Goal: Task Accomplishment & Management: Manage account settings

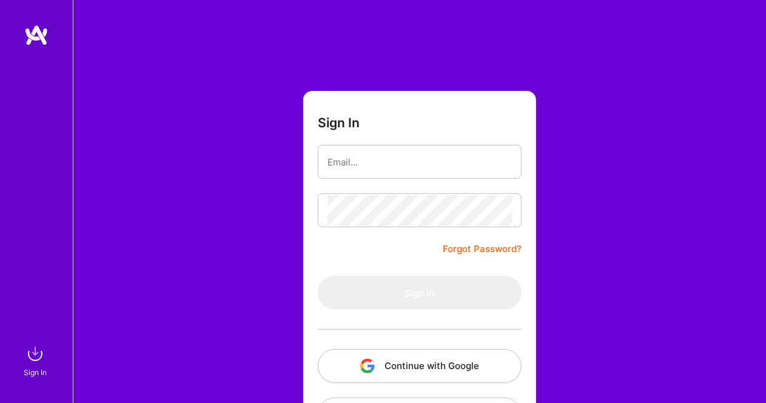
type input "[EMAIL_ADDRESS][DOMAIN_NAME]"
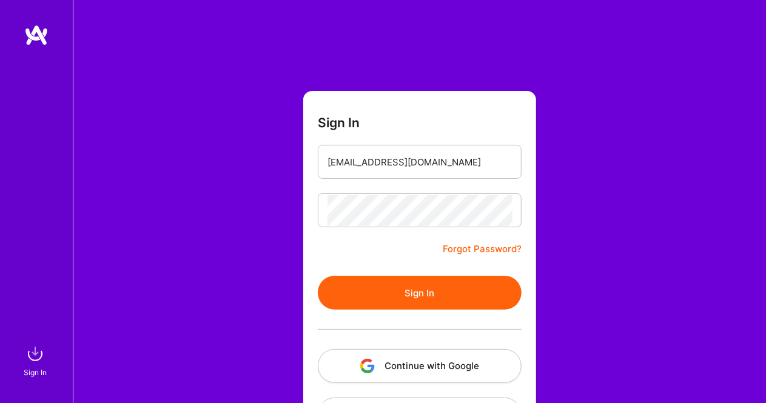
click at [421, 296] on button "Sign In" at bounding box center [420, 293] width 204 height 34
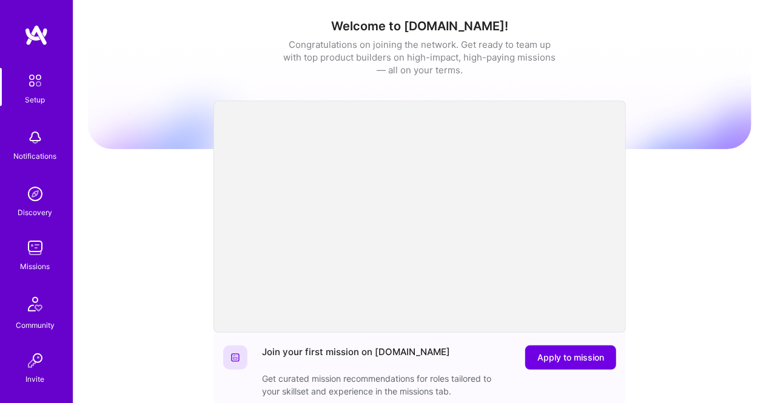
click at [29, 141] on img at bounding box center [35, 137] width 24 height 24
click at [28, 70] on img at bounding box center [34, 80] width 25 height 25
click at [33, 252] on img at bounding box center [35, 248] width 24 height 24
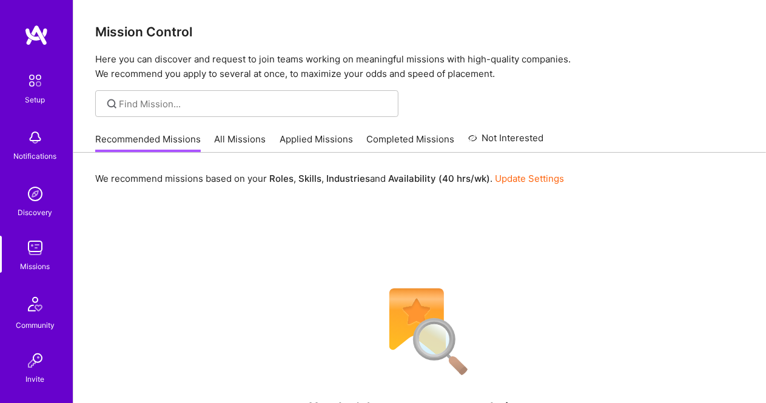
click at [235, 134] on link "All Missions" at bounding box center [241, 143] width 52 height 20
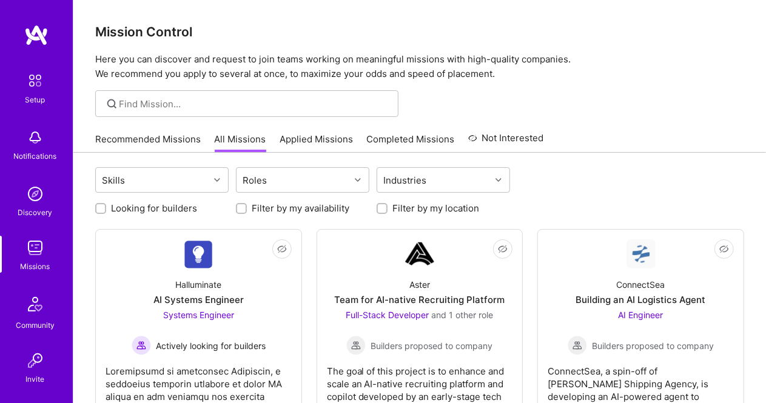
click at [147, 128] on div "Recommended Missions All Missions Applied Missions Completed Missions Not Inter…" at bounding box center [319, 139] width 449 height 26
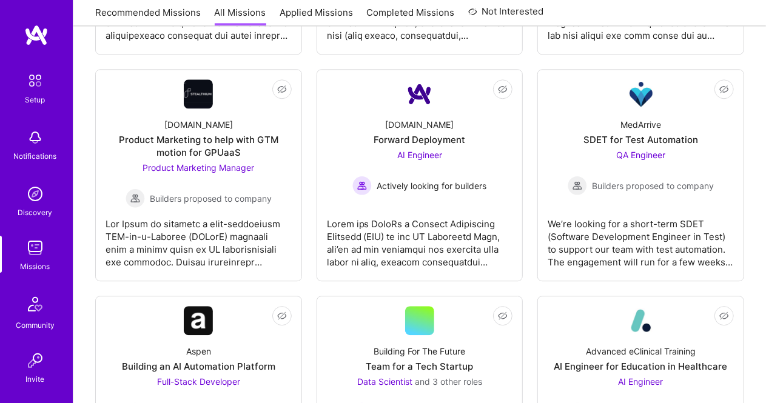
scroll to position [1518, 0]
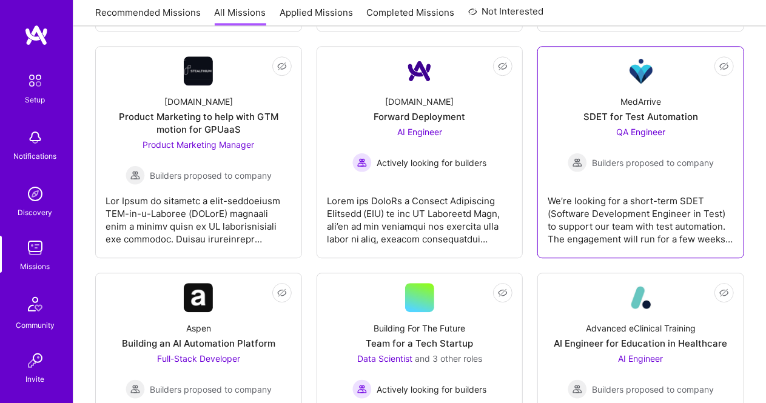
click at [649, 113] on div "SDET for Test Automation" at bounding box center [640, 116] width 115 height 13
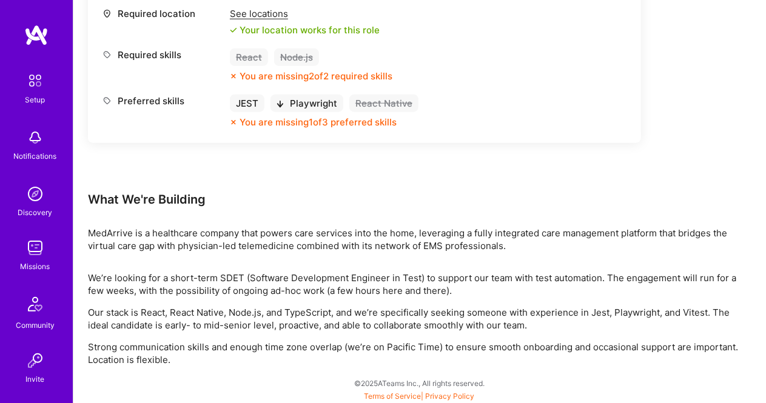
scroll to position [356, 0]
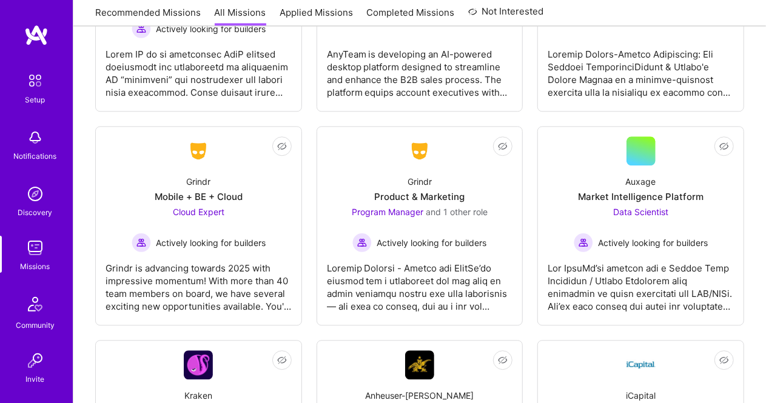
scroll to position [3777, 0]
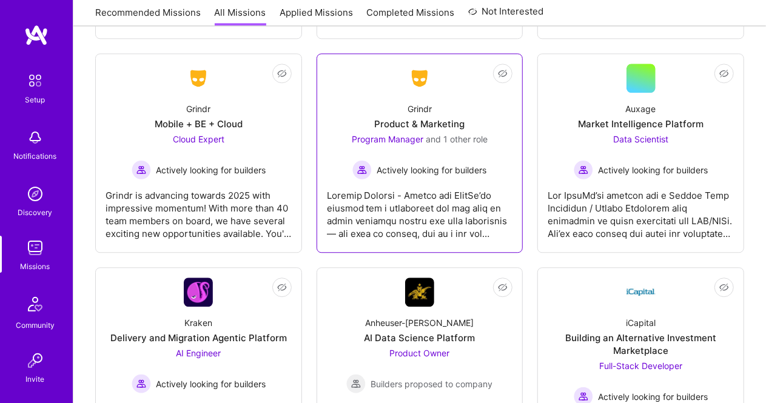
click at [420, 67] on img at bounding box center [419, 78] width 29 height 22
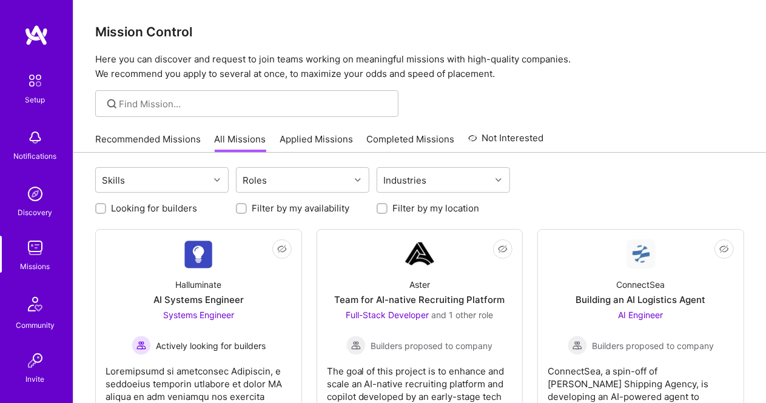
click at [33, 254] on img at bounding box center [35, 248] width 24 height 24
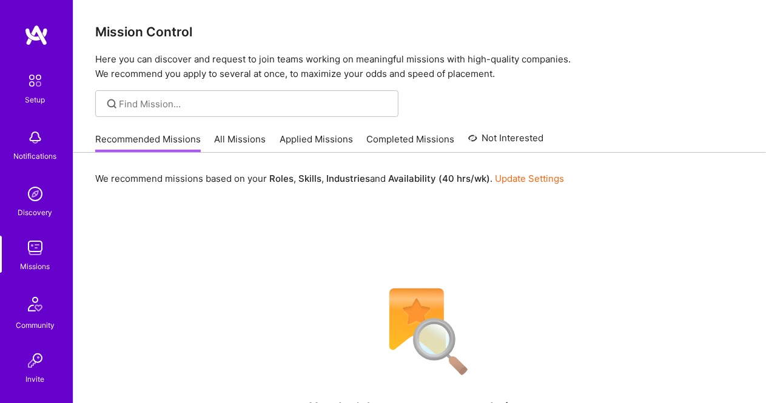
click at [234, 140] on link "All Missions" at bounding box center [241, 143] width 52 height 20
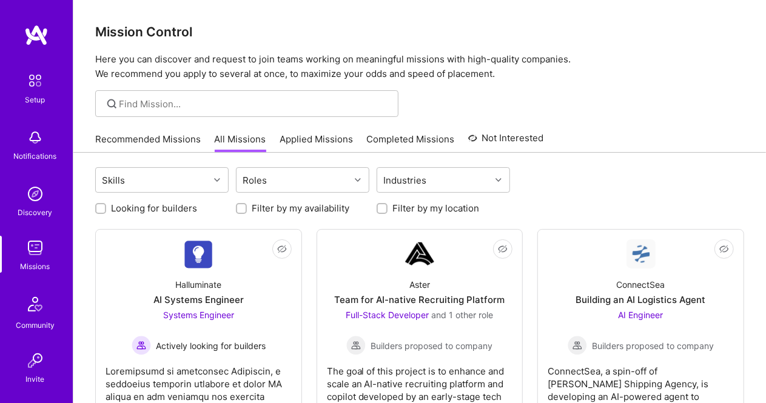
click at [326, 145] on link "Applied Missions" at bounding box center [315, 143] width 73 height 20
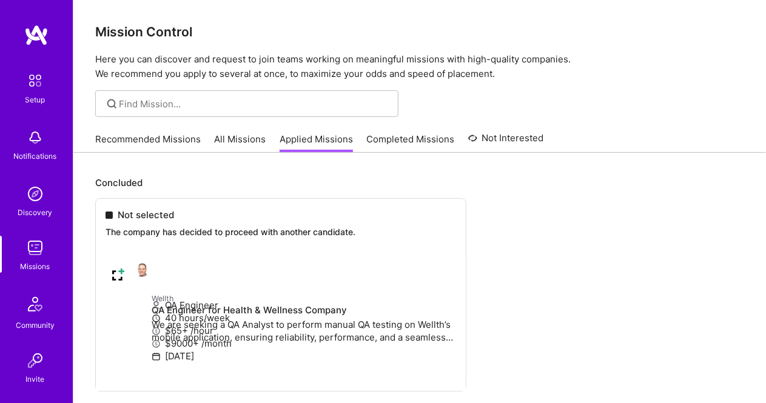
click at [406, 138] on link "Completed Missions" at bounding box center [411, 143] width 88 height 20
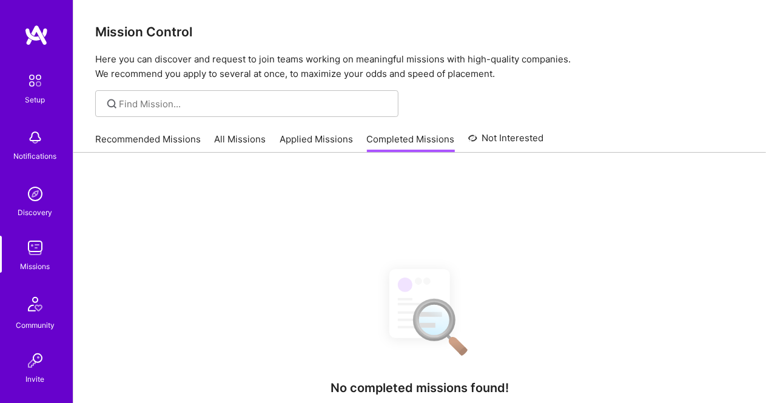
click at [29, 292] on img at bounding box center [35, 304] width 29 height 29
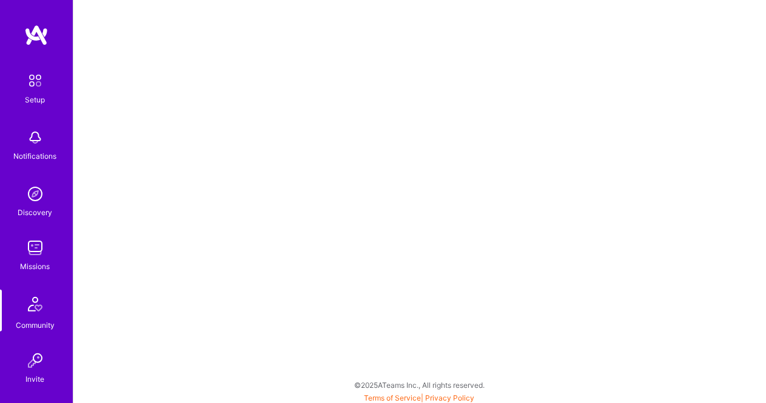
click at [27, 247] on img at bounding box center [35, 248] width 24 height 24
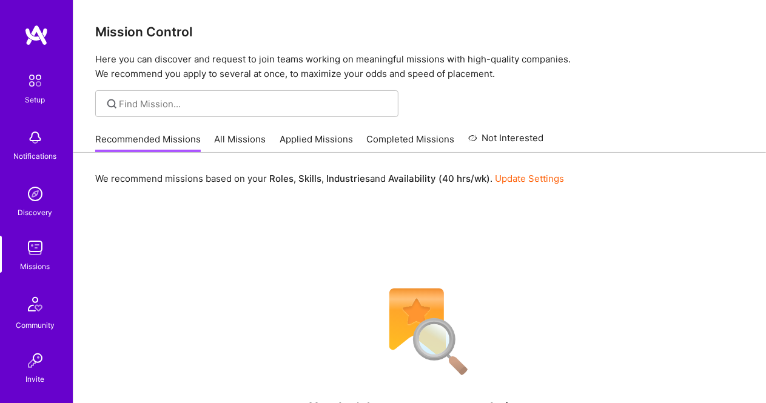
click at [24, 31] on img at bounding box center [36, 35] width 24 height 22
click at [38, 85] on img at bounding box center [34, 80] width 25 height 25
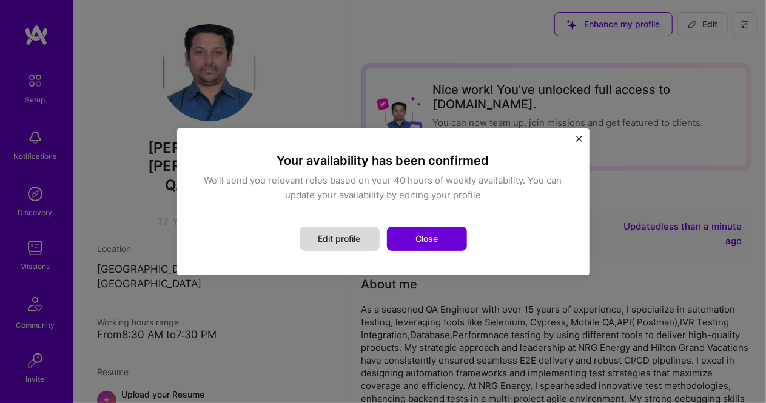
click at [347, 240] on button "Edit profile" at bounding box center [339, 239] width 80 height 24
select select "US"
select select "Right Now"
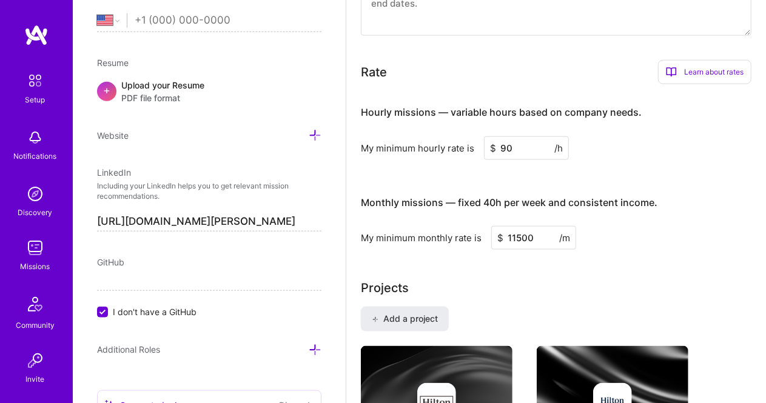
scroll to position [731, 0]
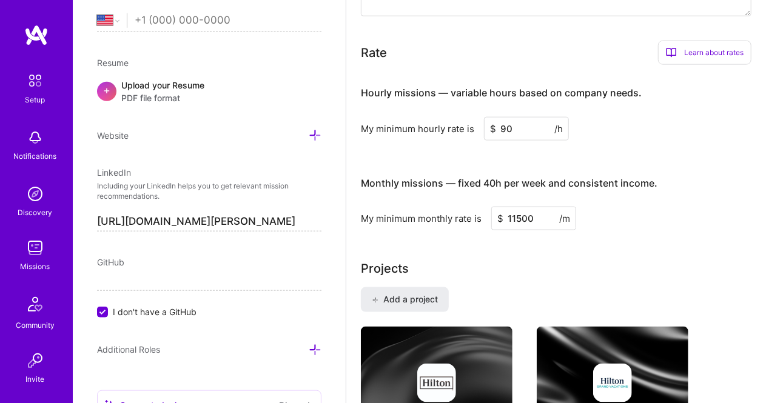
drag, startPoint x: 502, startPoint y: 113, endPoint x: 496, endPoint y: 114, distance: 6.2
click at [496, 117] on input "90" at bounding box center [526, 129] width 85 height 24
type input "80"
click at [521, 207] on input "11500" at bounding box center [533, 219] width 85 height 24
click at [515, 207] on input "11500" at bounding box center [533, 219] width 85 height 24
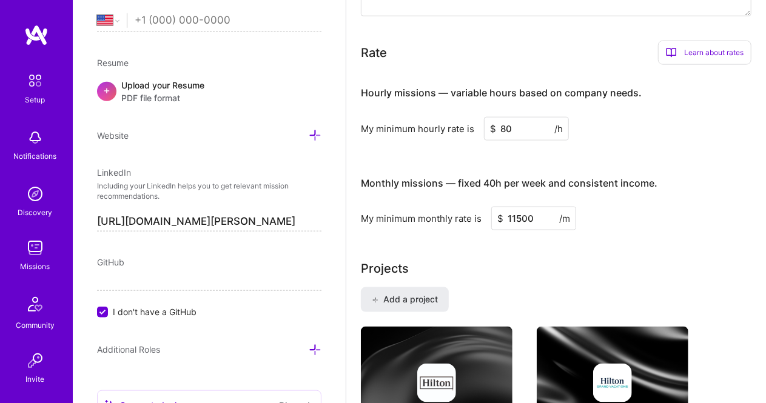
drag, startPoint x: 515, startPoint y: 201, endPoint x: 498, endPoint y: 199, distance: 17.7
click at [498, 207] on div "$ 11500 /m" at bounding box center [533, 219] width 85 height 24
type input "500"
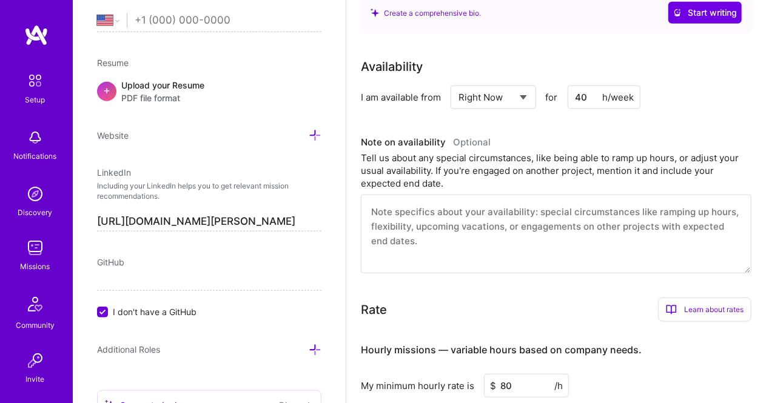
scroll to position [493, 0]
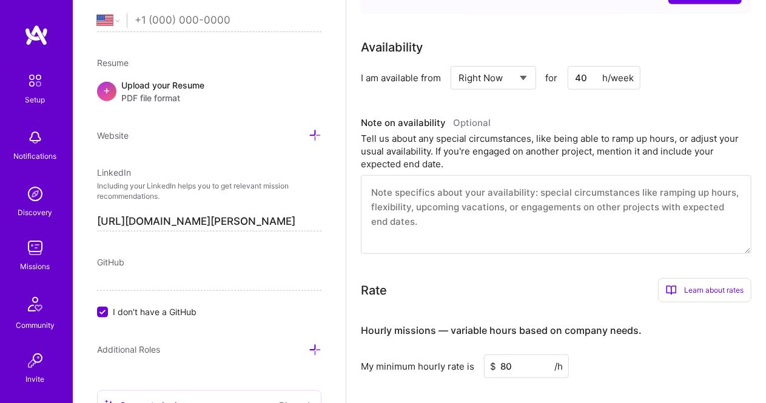
type input "10000"
click at [432, 180] on textarea at bounding box center [556, 214] width 390 height 79
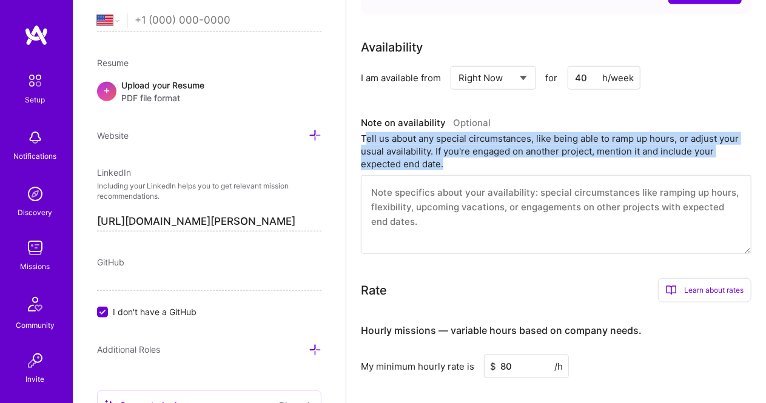
drag, startPoint x: 363, startPoint y: 121, endPoint x: 446, endPoint y: 144, distance: 86.0
click at [446, 144] on div "Tell us about any special circumstances, like being able to ramp up hours, or a…" at bounding box center [556, 151] width 390 height 38
click at [455, 152] on div "Tell us about any special circumstances, like being able to ramp up hours, or a…" at bounding box center [556, 151] width 390 height 38
drag, startPoint x: 451, startPoint y: 150, endPoint x: 356, endPoint y: 124, distance: 97.9
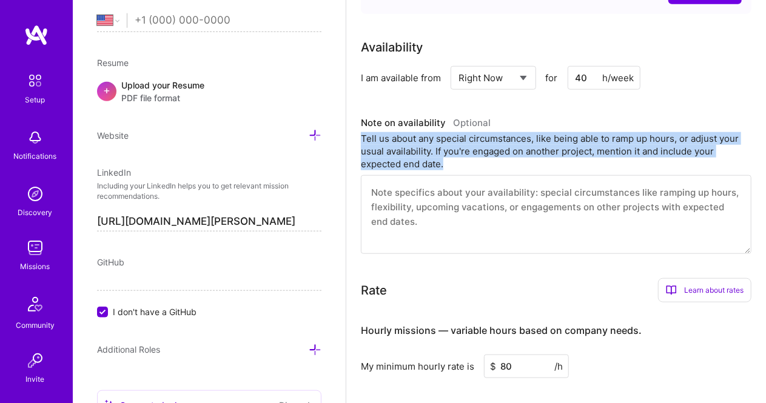
copy div "Tell us about any special circumstances, like being able to ramp up hours, or a…"
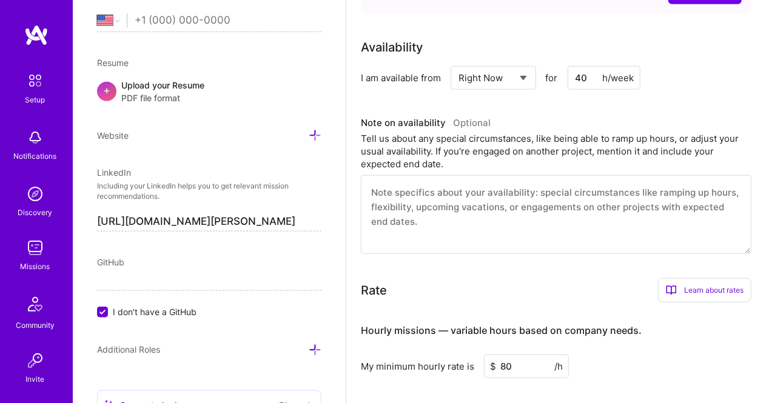
click at [457, 184] on textarea at bounding box center [556, 214] width 390 height 79
drag, startPoint x: 415, startPoint y: 204, endPoint x: 375, endPoint y: 175, distance: 49.5
click at [375, 175] on textarea at bounding box center [556, 214] width 390 height 79
paste textarea "I’m currently available to start immediately and can ramp up hours as needed. I…"
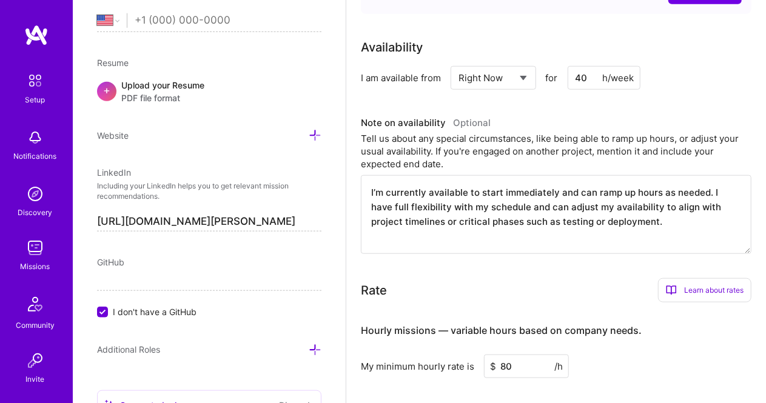
drag, startPoint x: 627, startPoint y: 210, endPoint x: 339, endPoint y: 173, distance: 290.3
paste textarea "engaged on a project that is expected to wrap up by [insert date]. However, I c…"
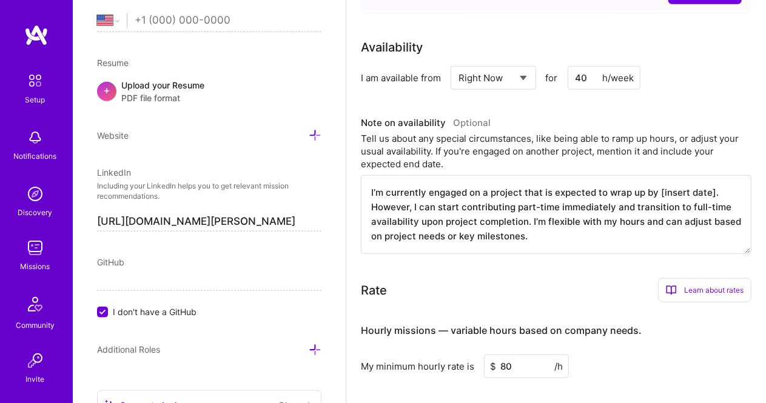
drag, startPoint x: 655, startPoint y: 175, endPoint x: 709, endPoint y: 177, distance: 54.6
click at [709, 177] on textarea "I’m currently engaged on a project that is expected to wrap up by [insert date]…" at bounding box center [556, 214] width 390 height 79
click at [532, 278] on div "Rate Learn about rates Hourly Rate What is hourly rate? This model involves pay…" at bounding box center [556, 290] width 390 height 24
click at [667, 178] on textarea "I’m currently engaged on a project that is expected to wrap up by 10/. However,…" at bounding box center [556, 214] width 390 height 79
click at [513, 193] on textarea "I’m currently engaged on a project that is expected to wrap up by 10/19/2025. H…" at bounding box center [556, 214] width 390 height 79
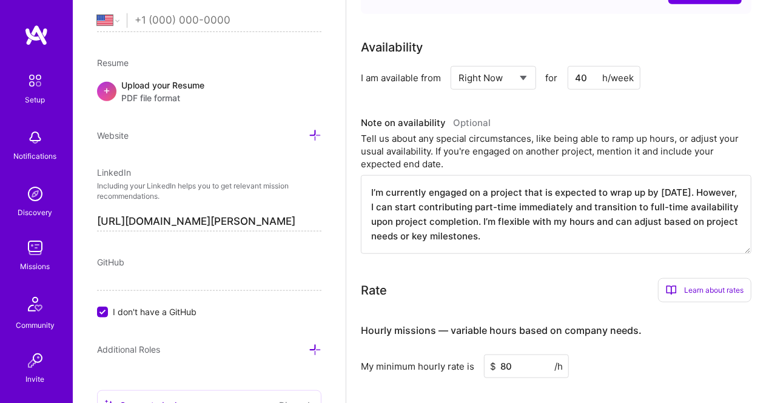
click at [516, 193] on textarea "I’m currently engaged on a project that is expected to wrap up by 10/19/2025. H…" at bounding box center [556, 214] width 390 height 79
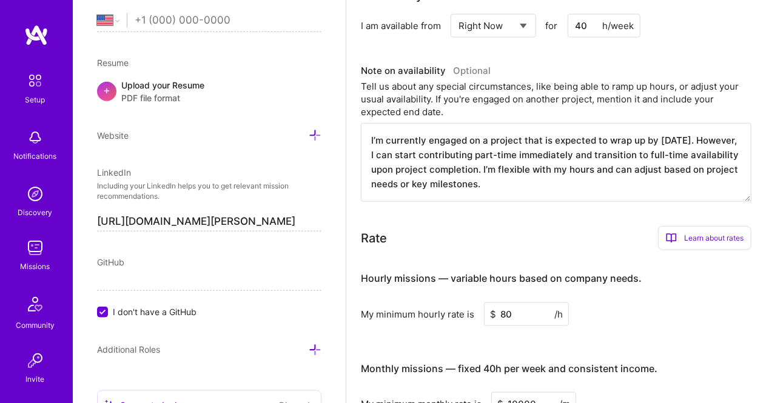
scroll to position [541, 0]
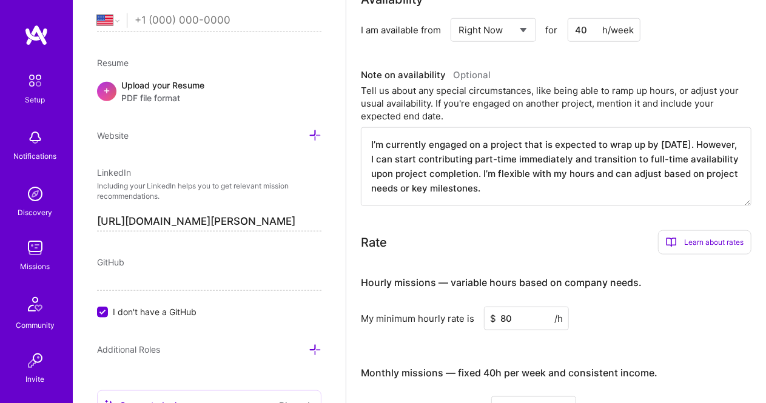
drag, startPoint x: 529, startPoint y: 178, endPoint x: 292, endPoint y: 132, distance: 240.8
click at [528, 180] on textarea "I’m currently engaged on a project that is expected to wrap up by 10/19/2025. H…" at bounding box center [556, 166] width 390 height 79
drag, startPoint x: 528, startPoint y: 180, endPoint x: 354, endPoint y: 124, distance: 182.7
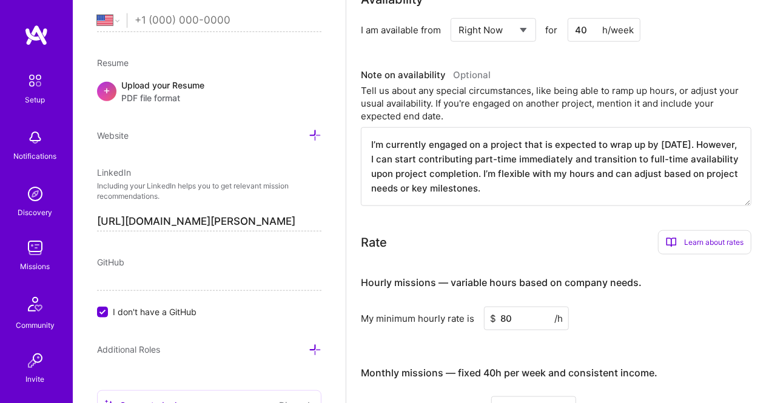
paste textarea "October 19, 2025. However, I can start contributing part-time immediately and t…"
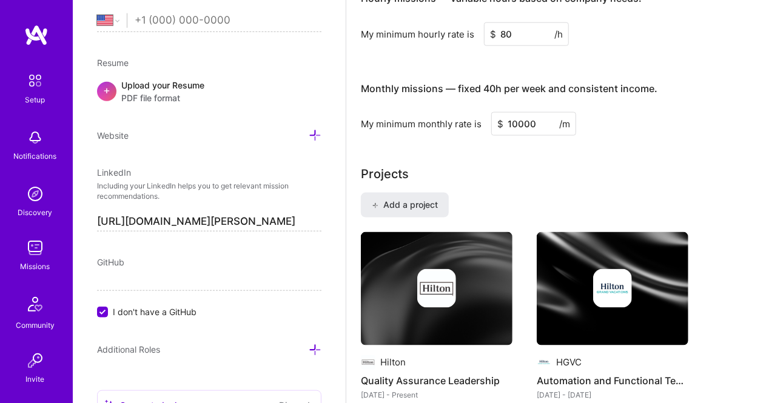
scroll to position [868, 0]
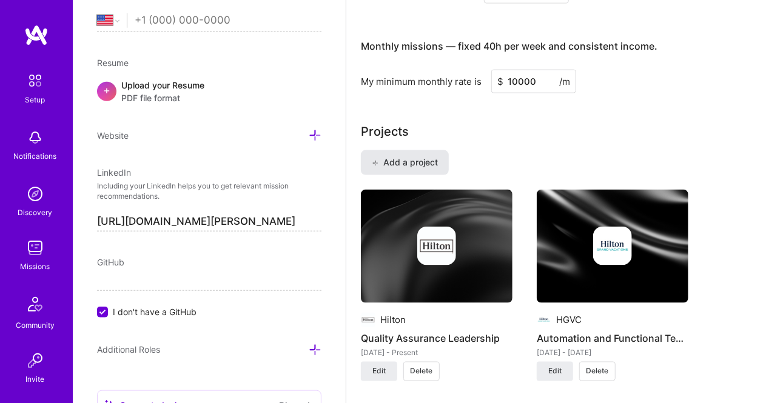
type textarea "I’m currently engaged on a project that is expected to wrap up by October 19, 2…"
click at [408, 156] on span "Add a project" at bounding box center [405, 162] width 66 height 12
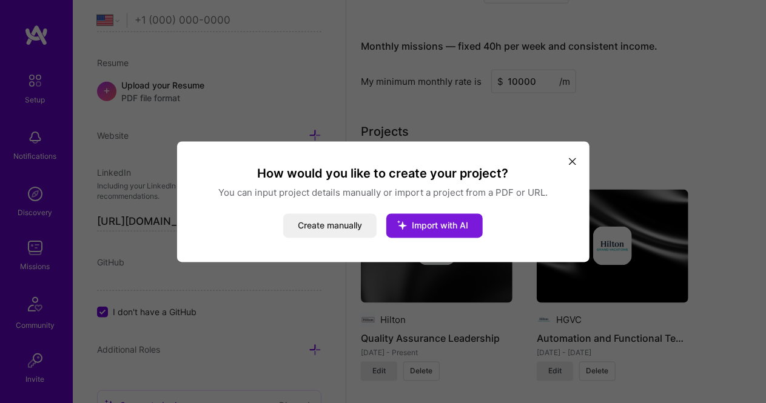
click at [412, 221] on icon "modal" at bounding box center [402, 225] width 32 height 32
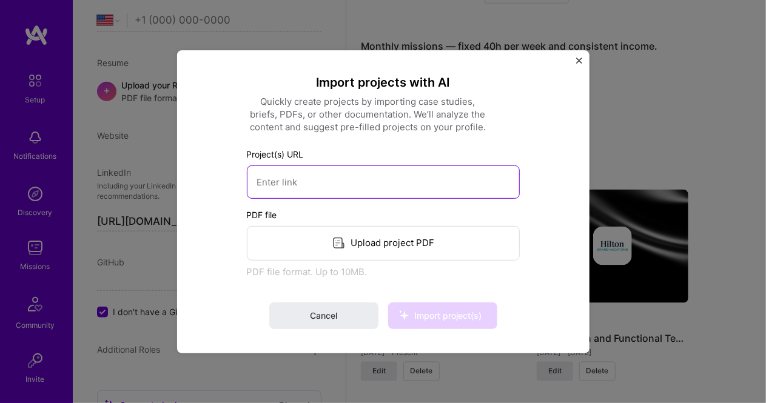
click at [316, 189] on input at bounding box center [383, 181] width 273 height 33
click at [308, 190] on input at bounding box center [383, 181] width 273 height 33
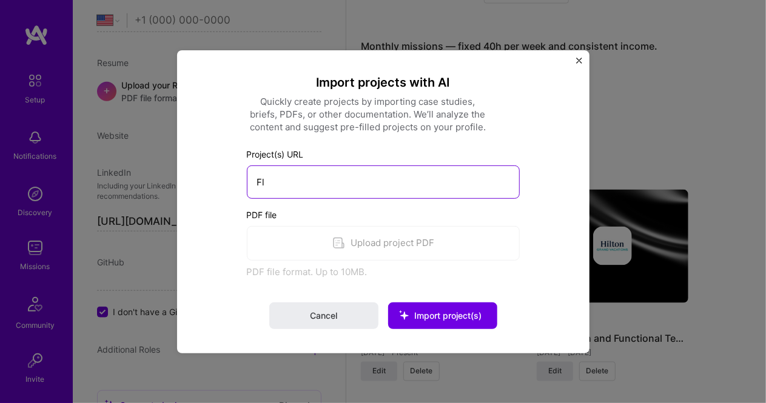
type input "F"
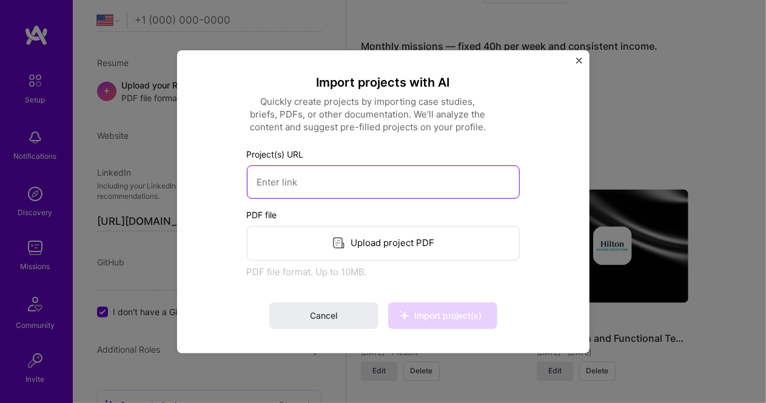
paste input "https://floridarevenue.com/taxes/eservices/Pages/filepay.aspx"
click at [364, 183] on input "https://floridarevenue.com/taxes/eservices/Pages/filepay.aspx" at bounding box center [383, 181] width 273 height 33
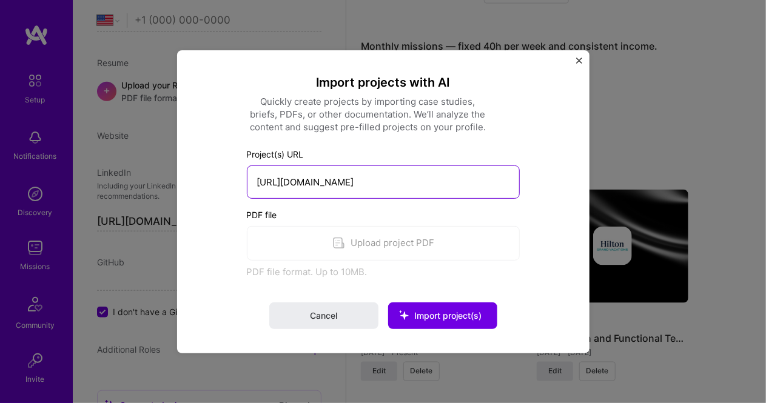
type input "https://floridarevenue.com/taxes/eservices/Pages/filepay.aspx"
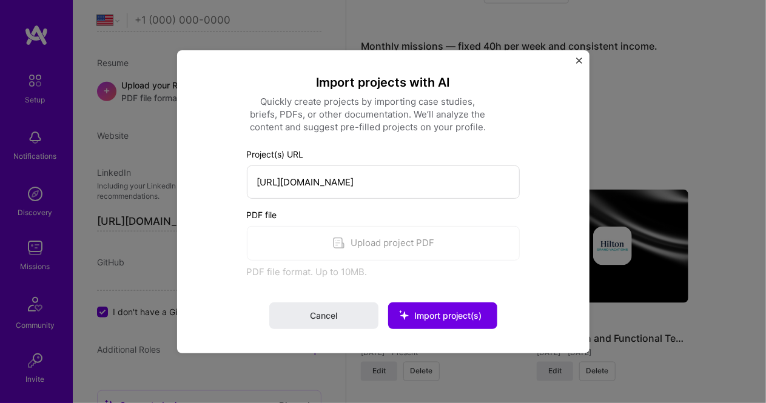
scroll to position [0, 0]
click at [358, 247] on div "PDF file Upload project PDF PDF file format. Up to 10MB." at bounding box center [383, 243] width 273 height 70
click at [422, 313] on span "Import project(s)" at bounding box center [447, 315] width 67 height 10
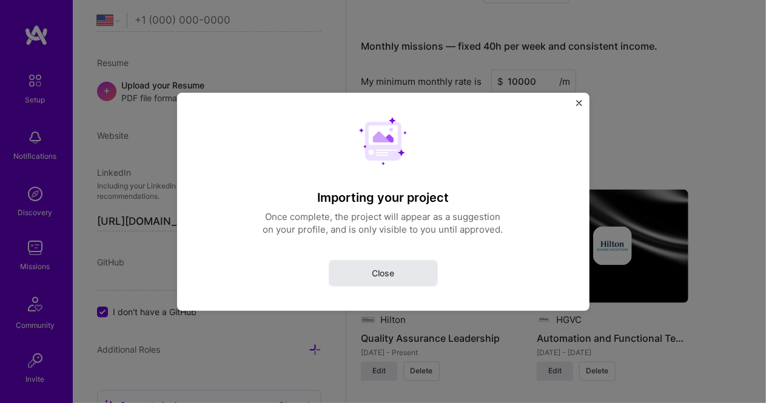
click at [373, 269] on span "Close" at bounding box center [383, 273] width 22 height 12
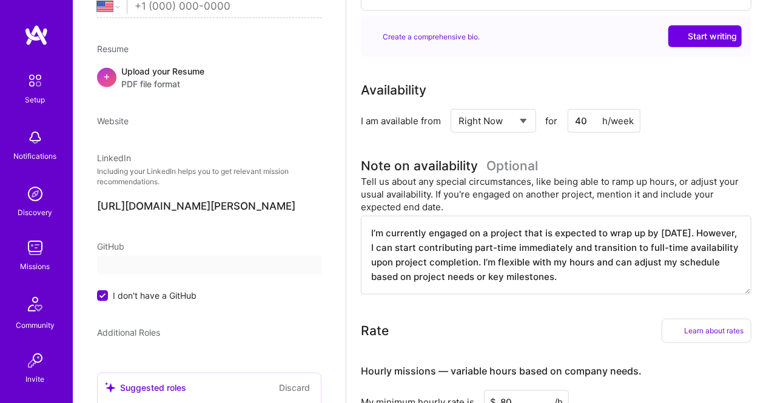
select select "US"
select select "Right Now"
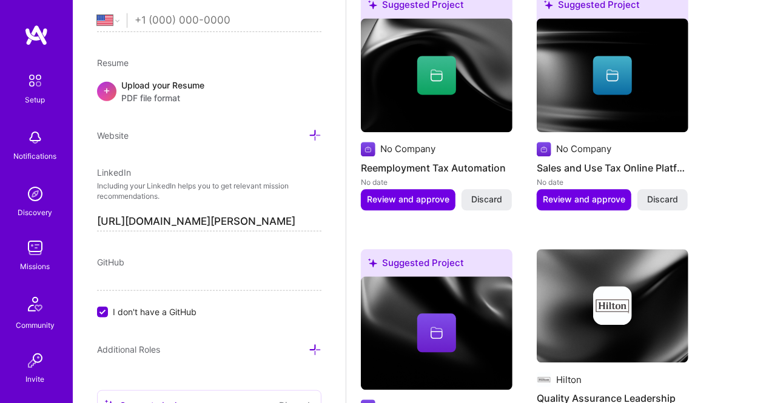
scroll to position [1306, 0]
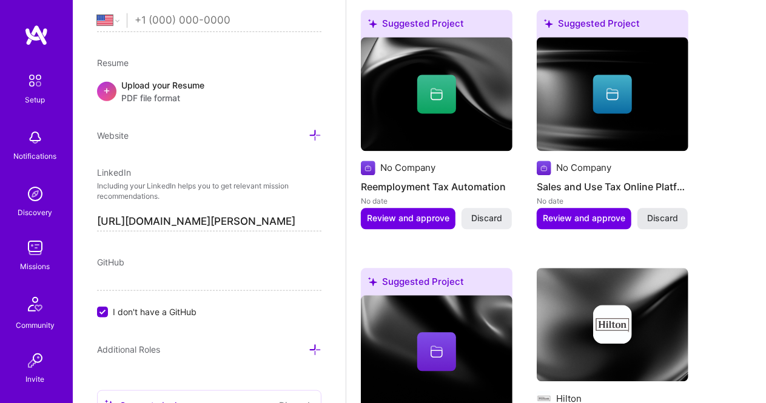
click at [664, 212] on span "Discard" at bounding box center [662, 218] width 31 height 12
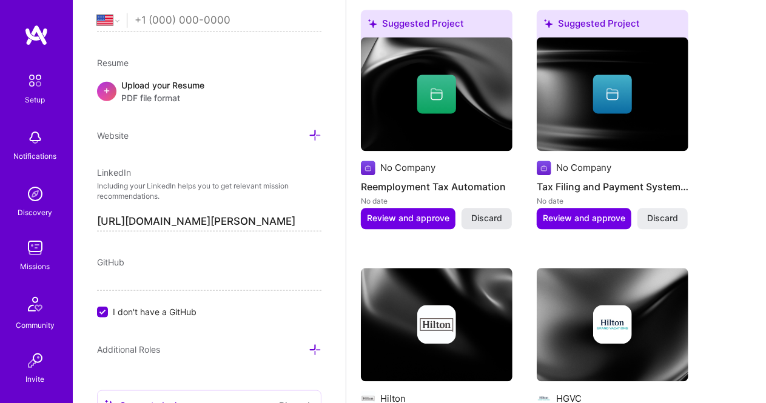
click at [492, 212] on span "Discard" at bounding box center [486, 218] width 31 height 12
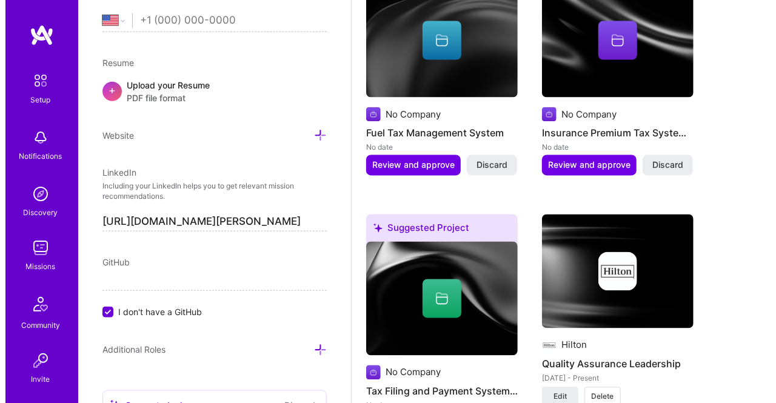
scroll to position [1052, 0]
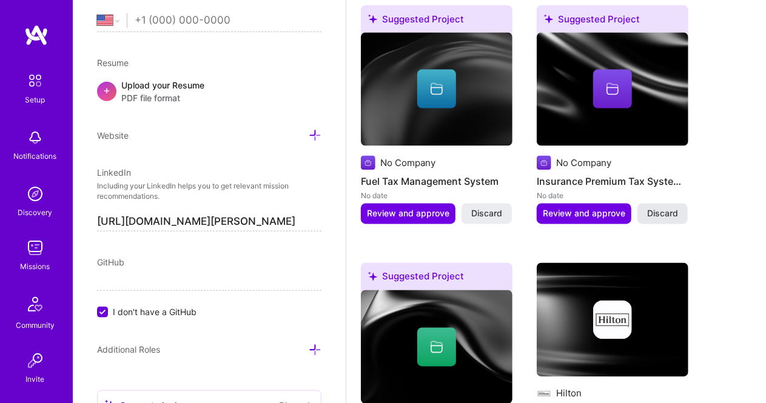
click at [667, 208] on span "Discard" at bounding box center [662, 214] width 31 height 12
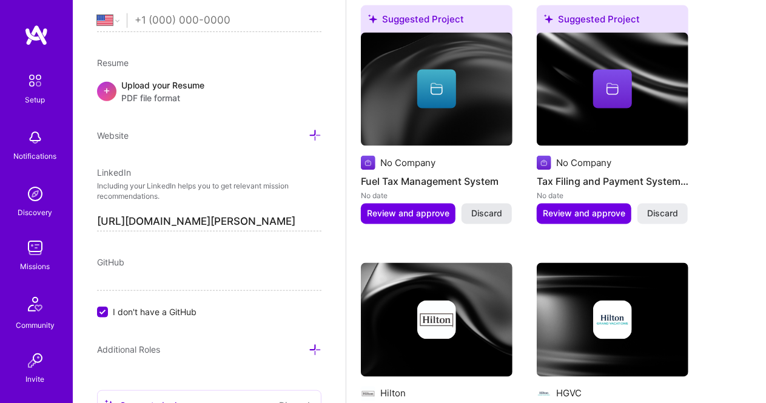
click at [480, 208] on span "Discard" at bounding box center [486, 214] width 31 height 12
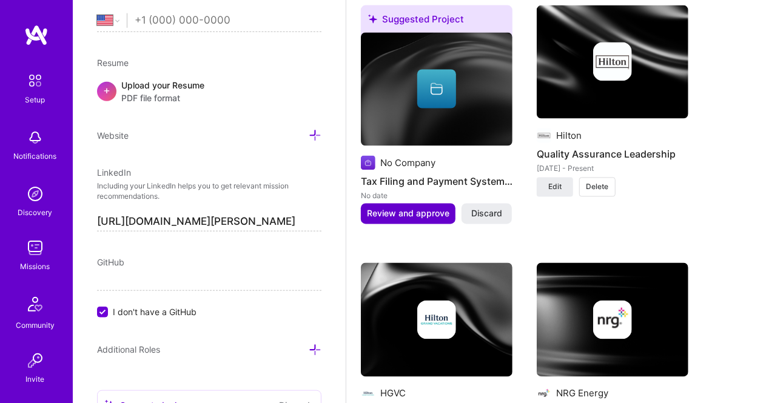
click at [416, 208] on span "Review and approve" at bounding box center [408, 214] width 82 height 12
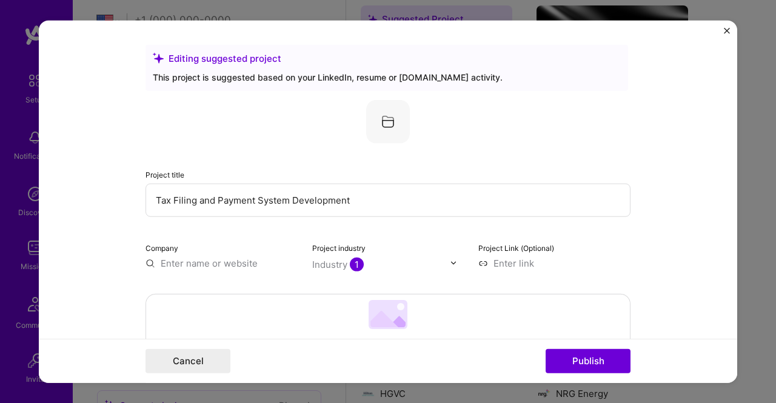
drag, startPoint x: 287, startPoint y: 198, endPoint x: 358, endPoint y: 198, distance: 70.9
click at [358, 198] on input "Tax Filing and Payment System Development" at bounding box center [387, 199] width 485 height 33
type input "Tax Filing and Payment System Testing(UAT)"
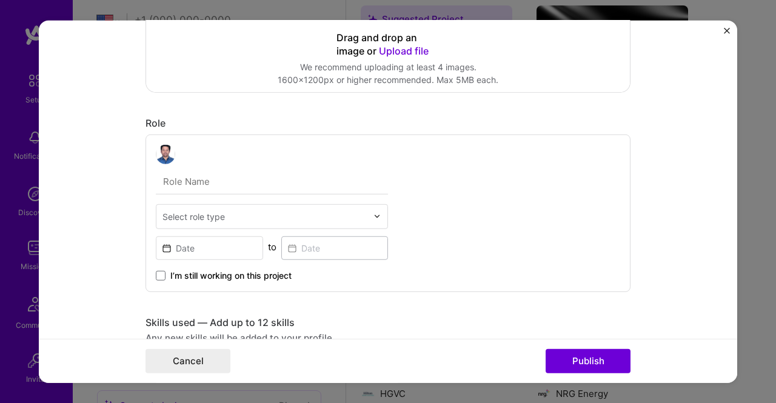
scroll to position [367, 0]
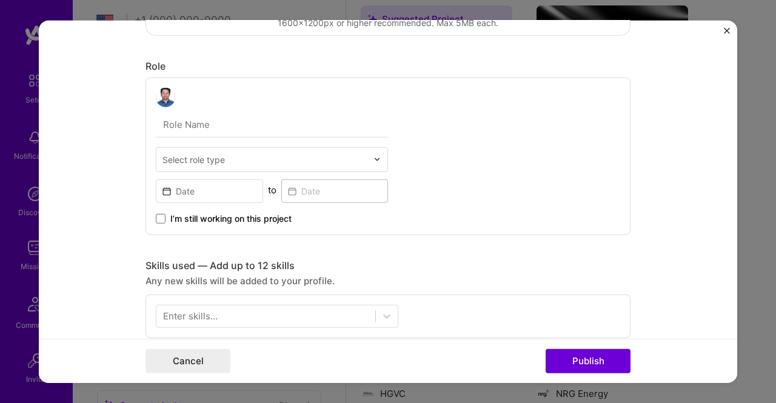
click at [213, 132] on input "text" at bounding box center [272, 124] width 232 height 25
type input "Testing Manager"
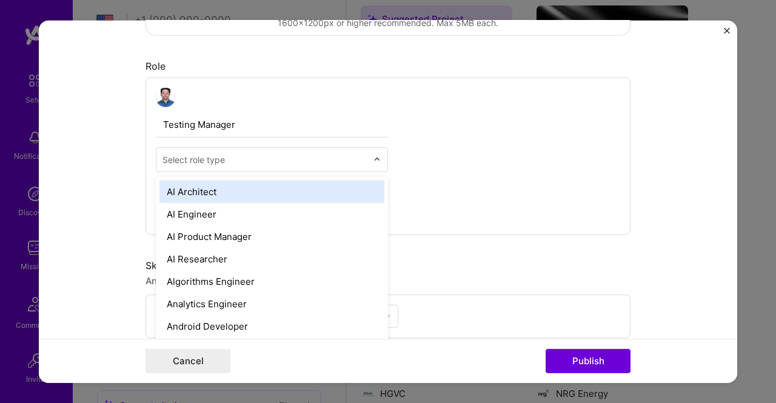
click at [206, 161] on div "Select role type" at bounding box center [193, 159] width 62 height 13
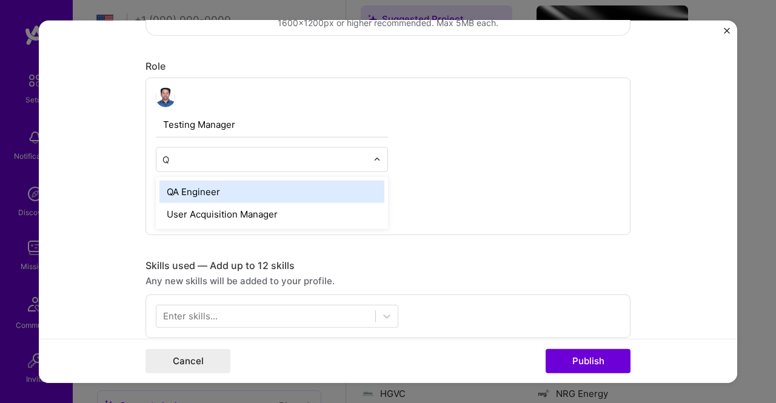
type input "QA"
click at [197, 189] on div "QA Engineer" at bounding box center [271, 191] width 225 height 22
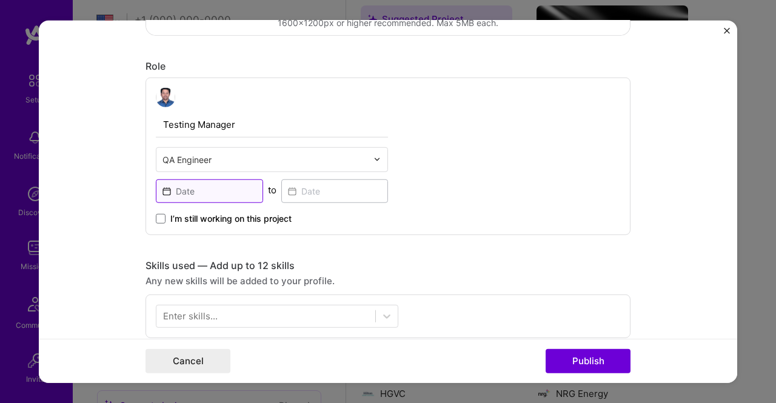
click at [198, 192] on input at bounding box center [209, 191] width 107 height 24
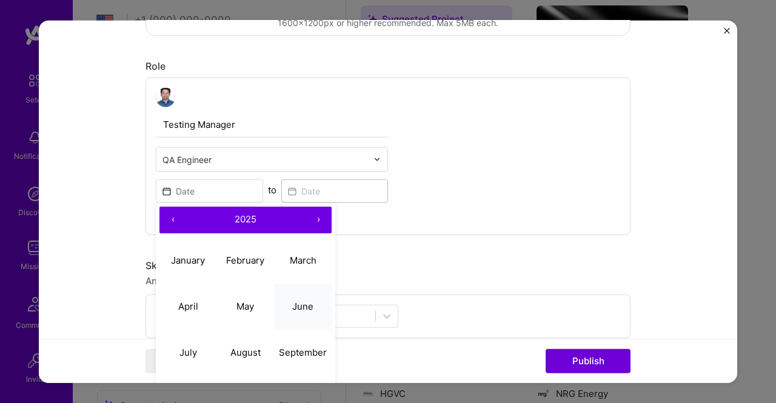
click at [321, 304] on button "June" at bounding box center [303, 307] width 58 height 46
type input "Jun, 2025"
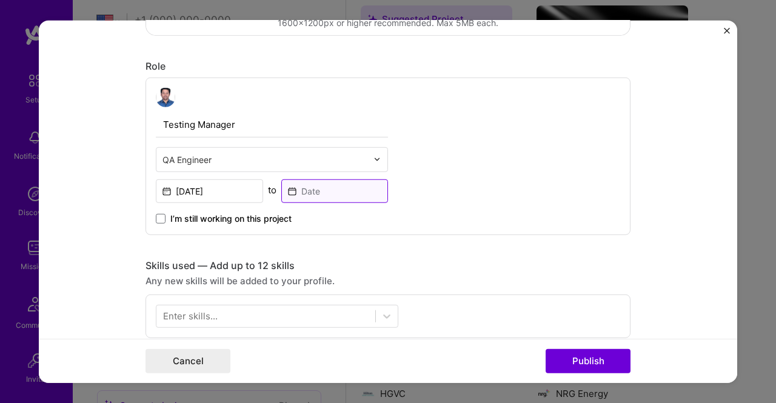
click at [313, 188] on input at bounding box center [334, 191] width 107 height 24
click at [158, 218] on span at bounding box center [161, 218] width 10 height 10
click at [0, 0] on input "I’m still working on this project" at bounding box center [0, 0] width 0 height 0
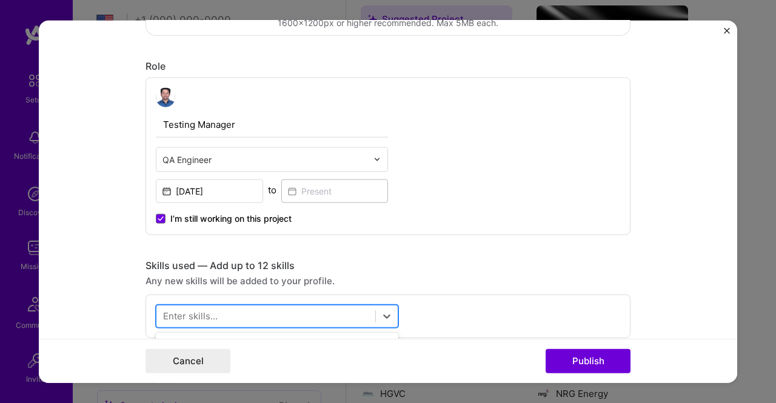
click at [315, 313] on div at bounding box center [265, 316] width 219 height 20
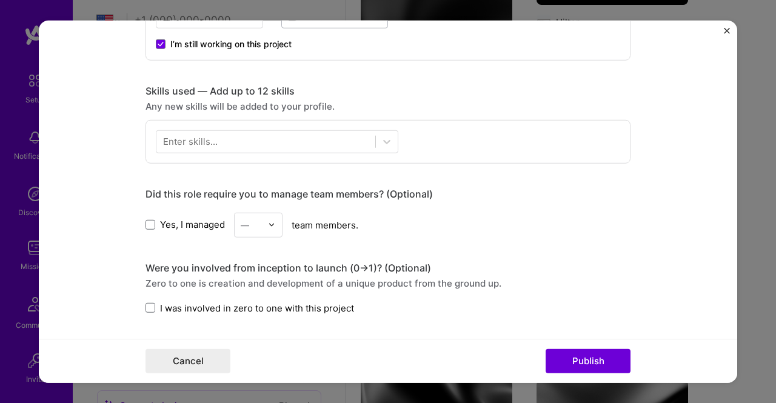
scroll to position [558, 0]
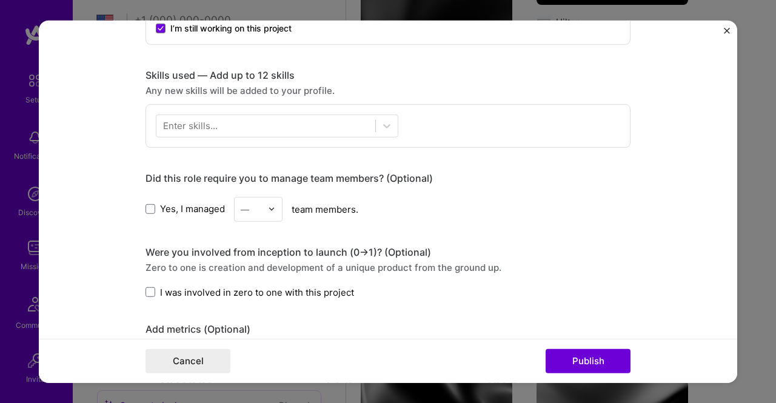
click at [139, 208] on form "Editing suggested project This project is suggested based on your LinkedIn, res…" at bounding box center [388, 201] width 698 height 363
click at [145, 210] on span at bounding box center [150, 209] width 10 height 10
click at [0, 0] on input "Yes, I managed" at bounding box center [0, 0] width 0 height 0
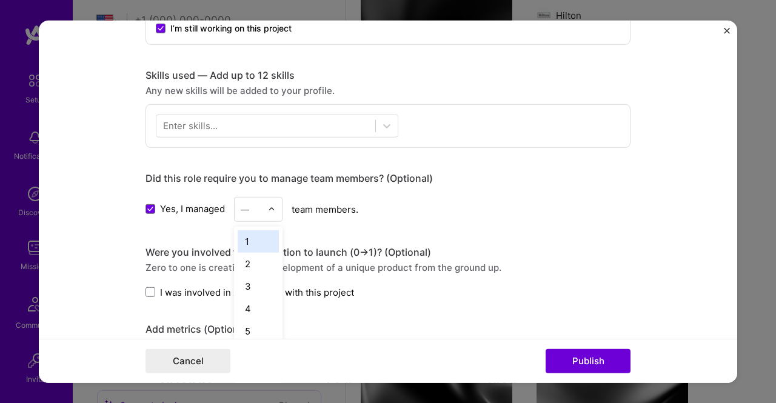
click at [251, 210] on input "text" at bounding box center [251, 208] width 21 height 13
click at [251, 282] on div "8" at bounding box center [258, 284] width 41 height 22
click at [147, 289] on span at bounding box center [150, 292] width 10 height 10
click at [0, 0] on input "I was involved in zero to one with this project" at bounding box center [0, 0] width 0 height 0
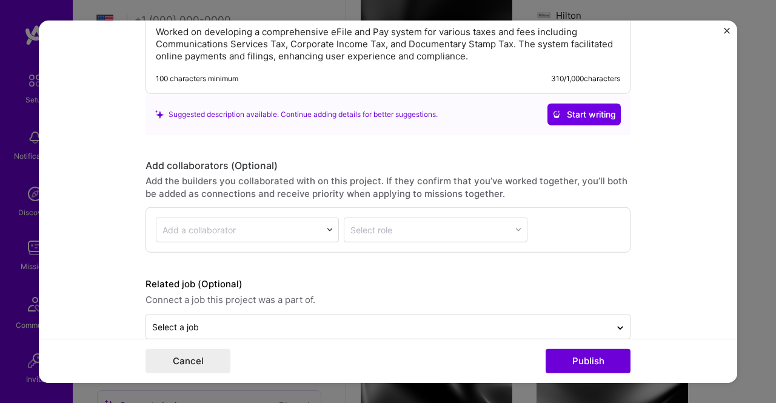
scroll to position [1110, 0]
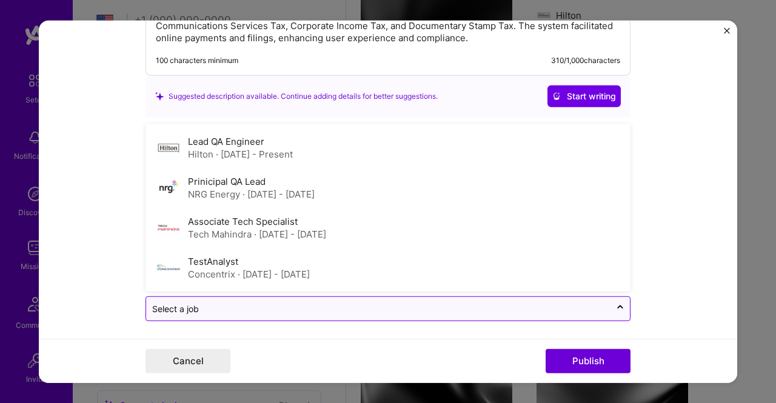
click at [454, 304] on input "text" at bounding box center [378, 308] width 452 height 13
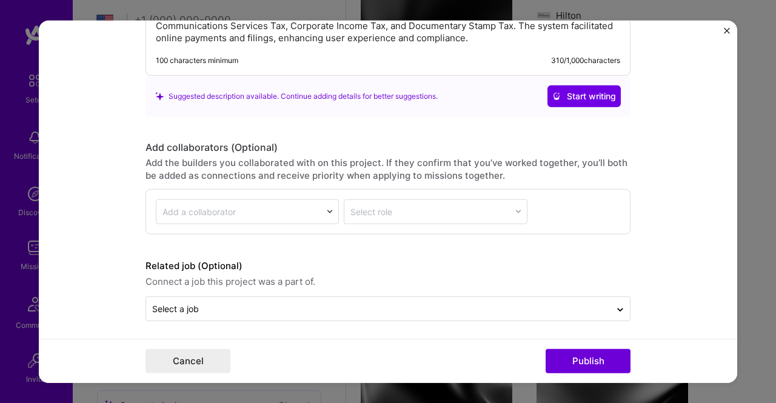
click at [688, 279] on form "Editing suggested project This project is suggested based on your LinkedIn, res…" at bounding box center [388, 201] width 698 height 363
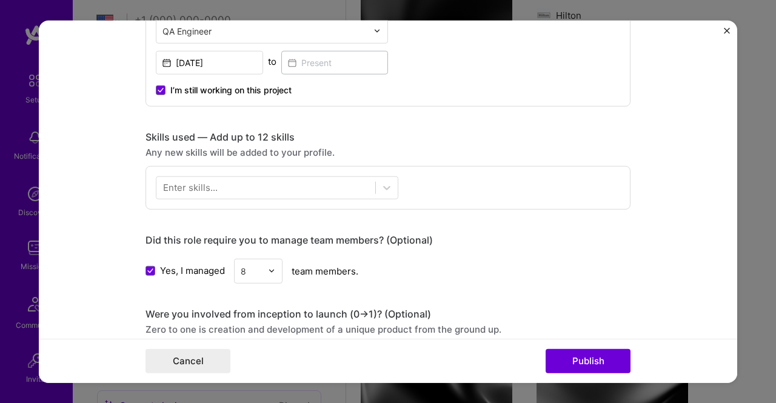
scroll to position [428, 0]
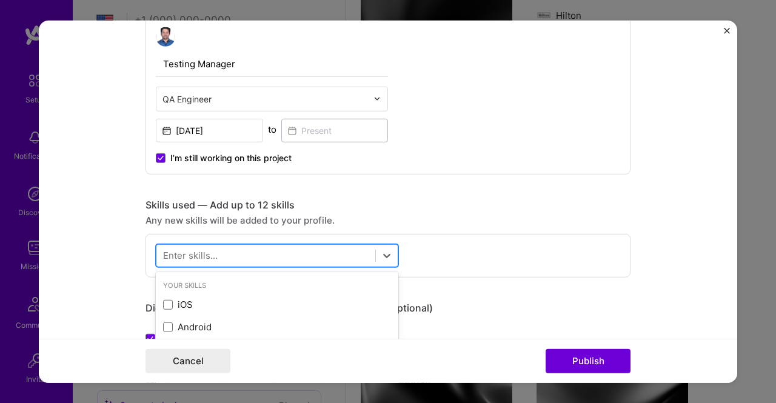
click at [275, 255] on div at bounding box center [265, 255] width 219 height 20
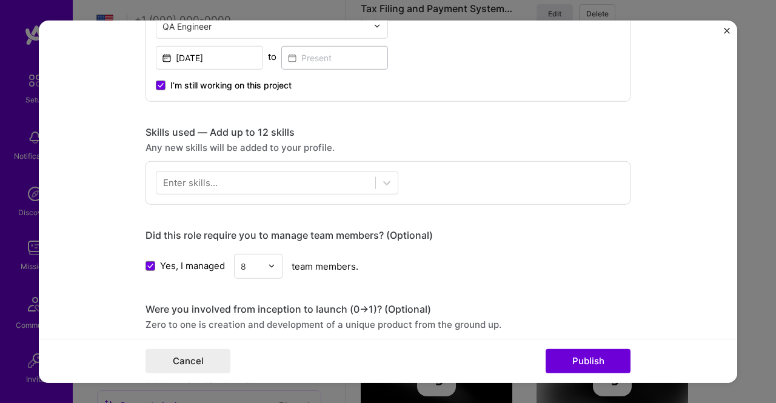
scroll to position [509, 0]
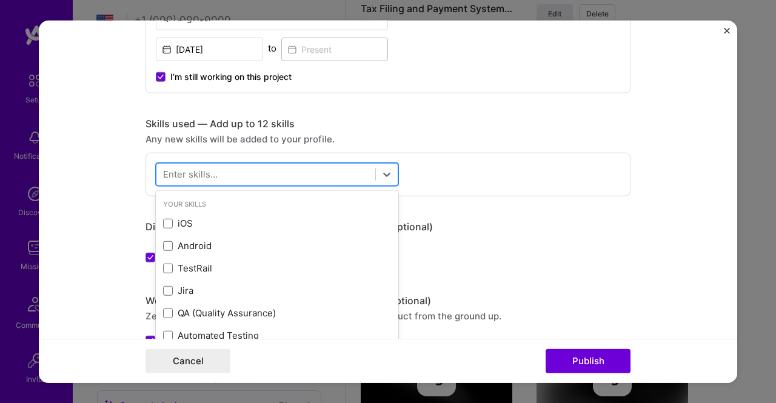
click at [249, 170] on div at bounding box center [265, 174] width 219 height 20
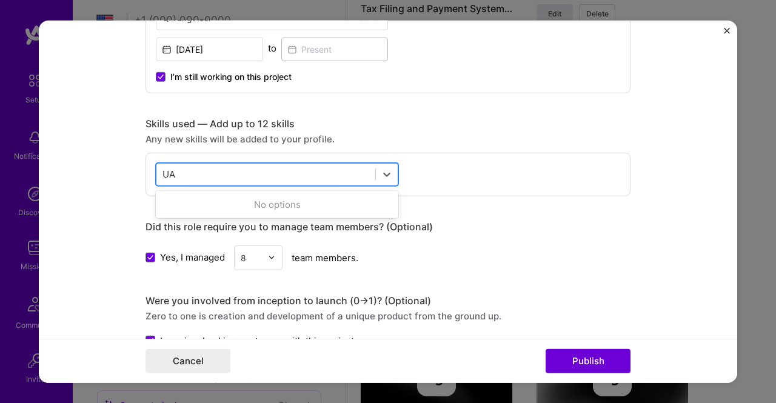
type input "U"
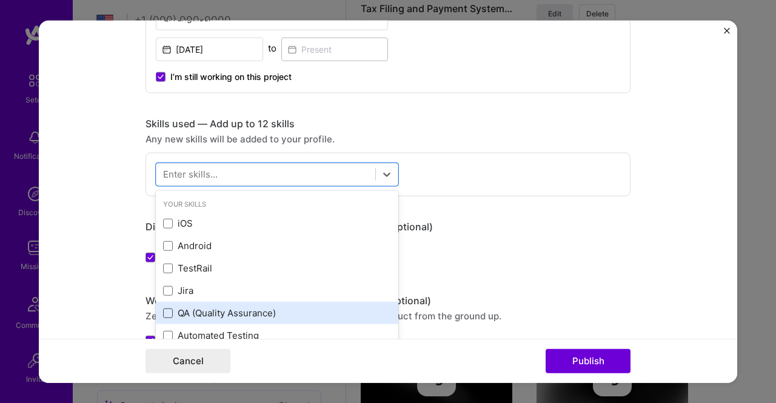
click at [163, 315] on span at bounding box center [168, 314] width 10 height 10
click at [0, 0] on input "checkbox" at bounding box center [0, 0] width 0 height 0
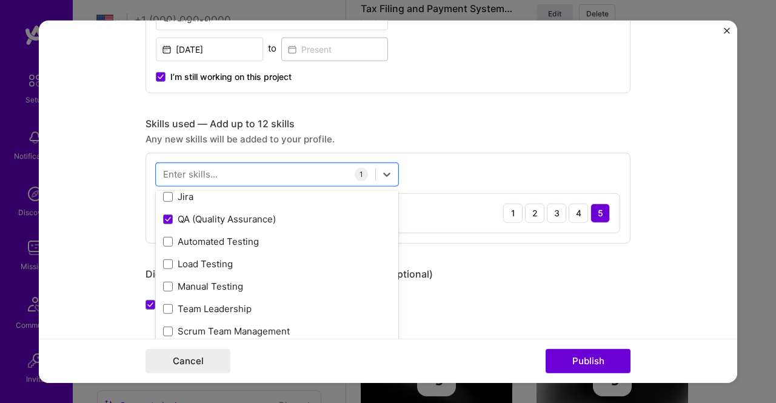
scroll to position [116, 0]
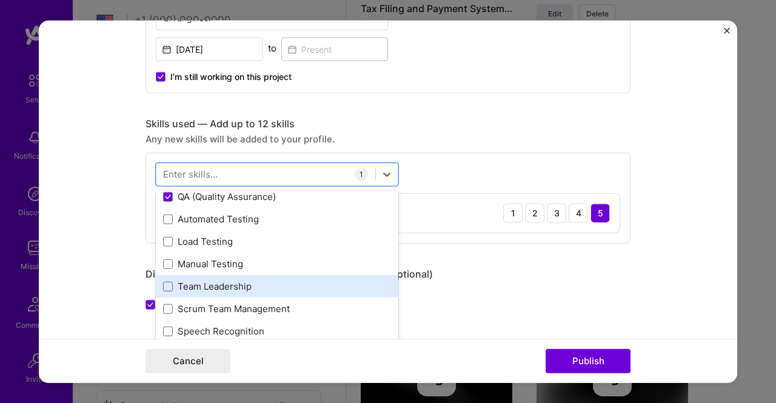
click at [199, 282] on div "Team Leadership" at bounding box center [277, 286] width 228 height 13
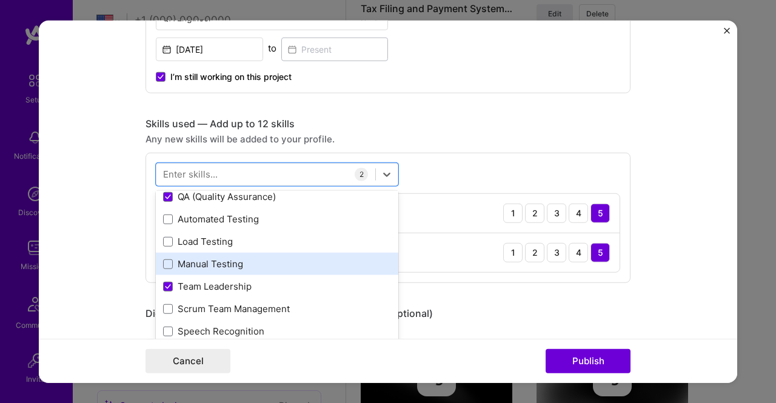
click at [185, 261] on div "Manual Testing" at bounding box center [277, 264] width 228 height 13
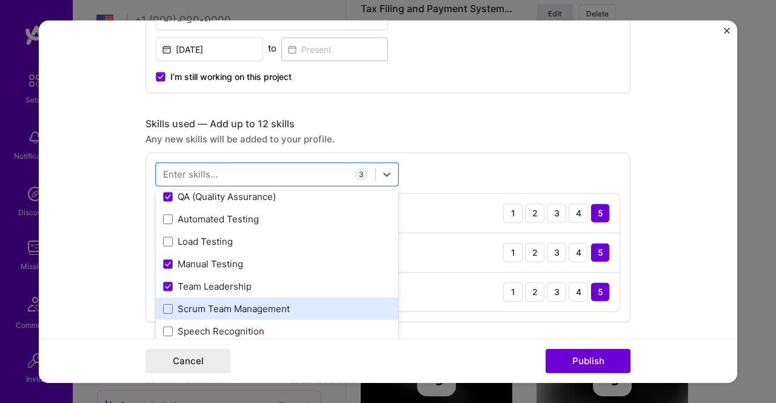
click at [193, 305] on div "Scrum Team Management" at bounding box center [277, 308] width 228 height 13
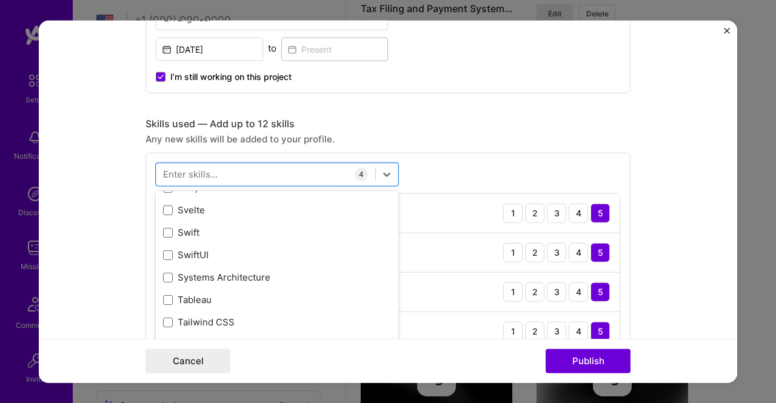
scroll to position [7438, 0]
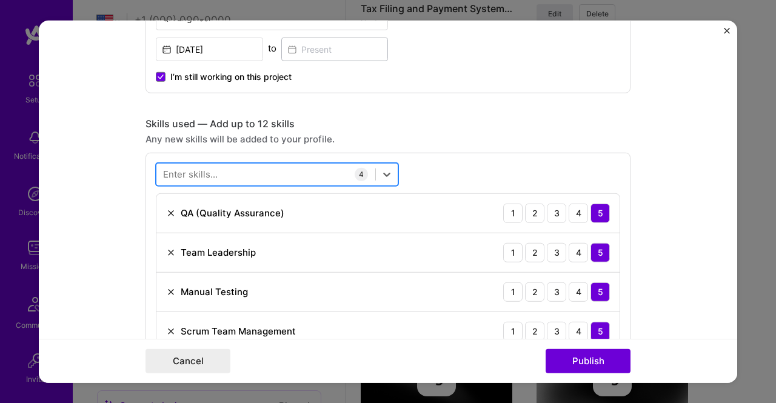
click at [222, 172] on div at bounding box center [265, 174] width 219 height 20
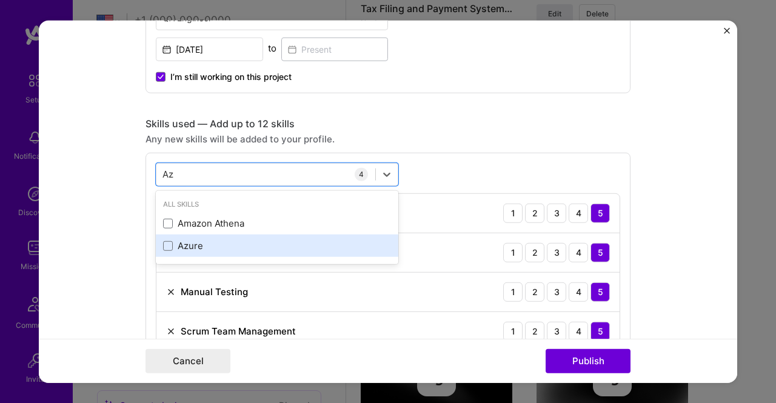
click at [167, 244] on div "Azure" at bounding box center [277, 245] width 228 height 13
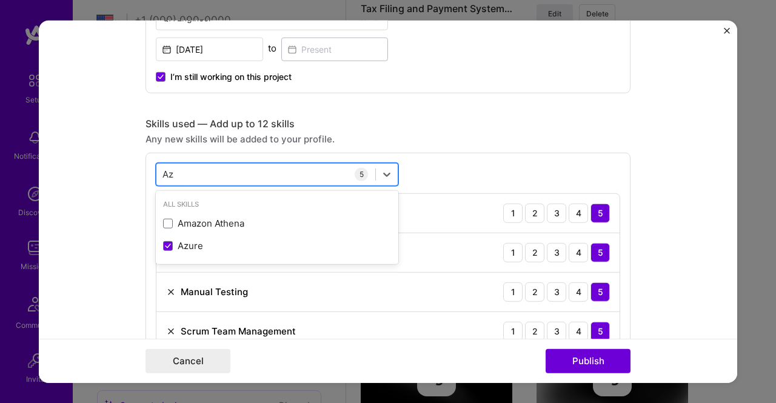
type input "A"
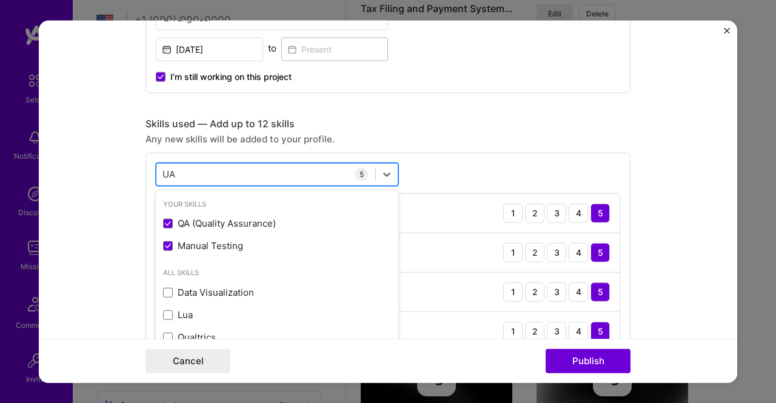
type input "U"
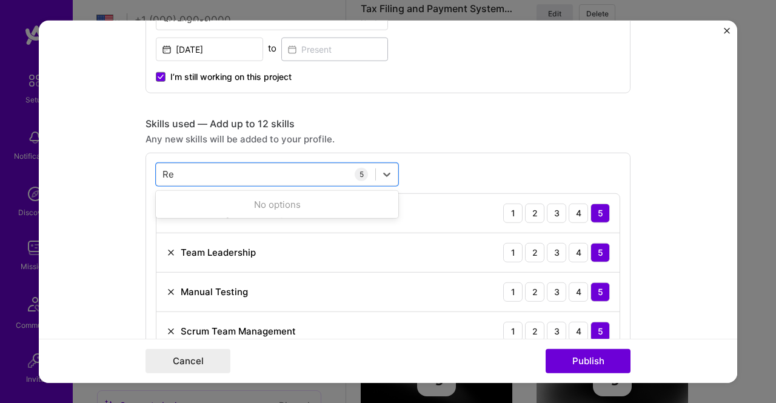
type input "R"
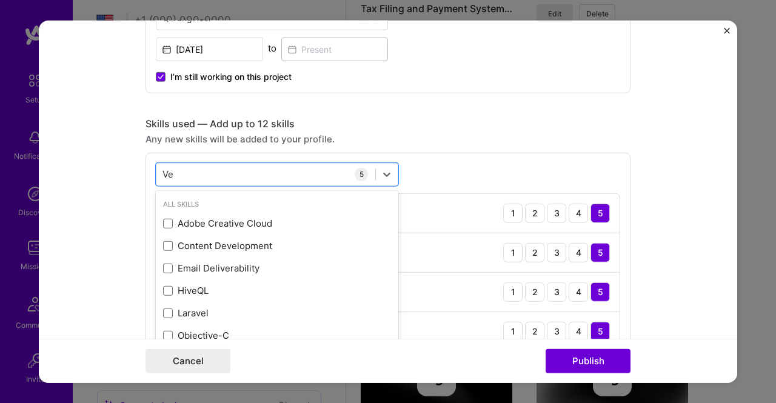
type input "V"
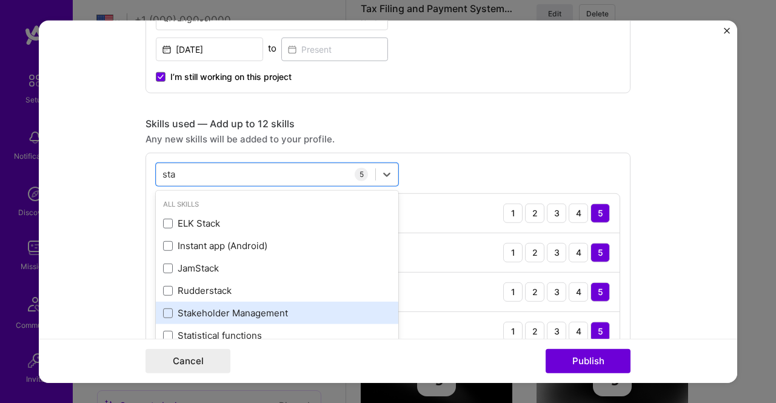
click at [276, 317] on div "Stakeholder Management" at bounding box center [277, 313] width 228 height 13
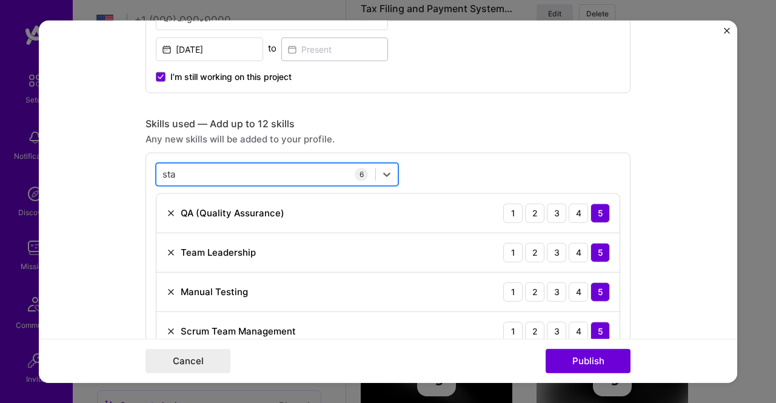
click at [199, 168] on div "sta sta" at bounding box center [265, 174] width 219 height 20
type input "s"
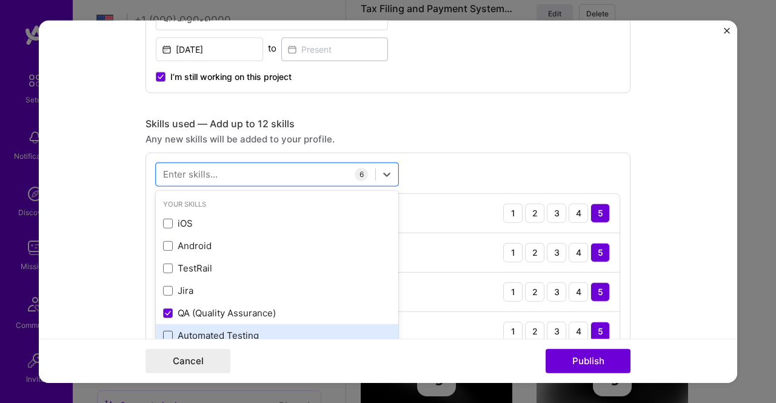
click at [163, 332] on span at bounding box center [168, 336] width 10 height 10
click at [0, 0] on input "checkbox" at bounding box center [0, 0] width 0 height 0
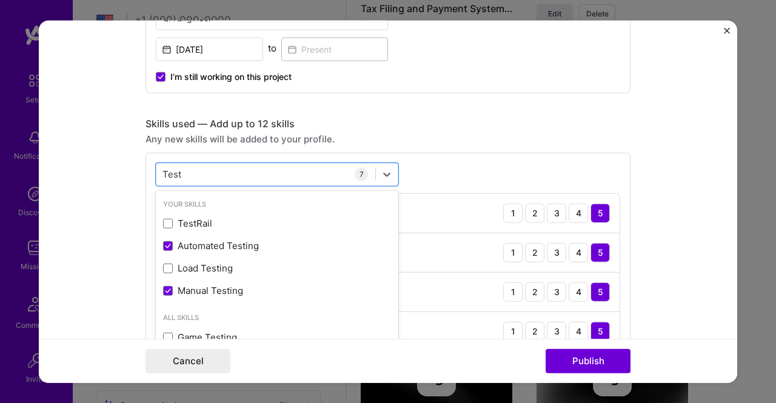
scroll to position [756, 0]
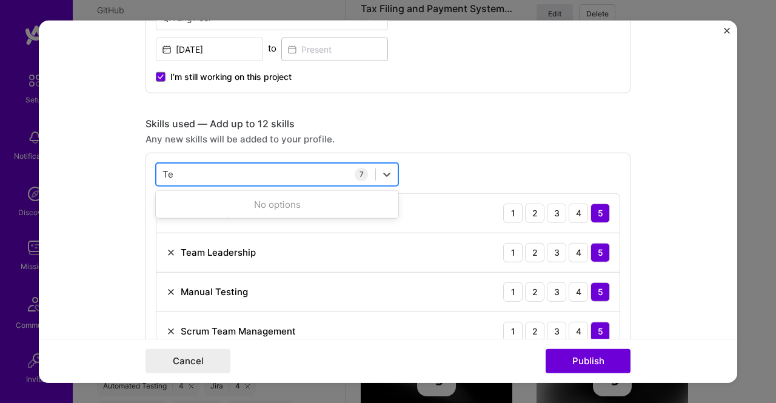
type input "T"
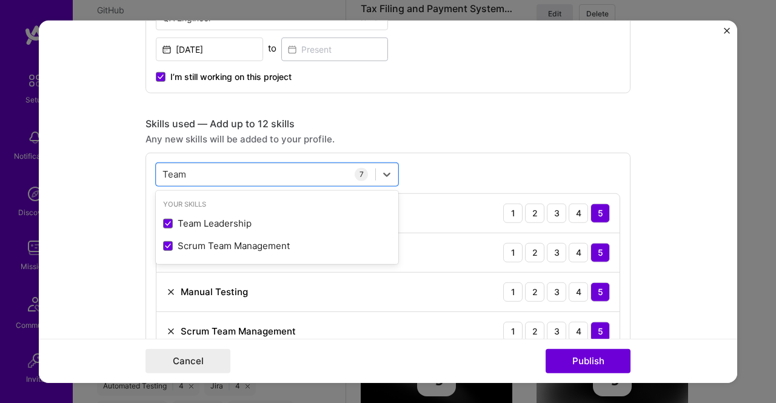
type input "Team"
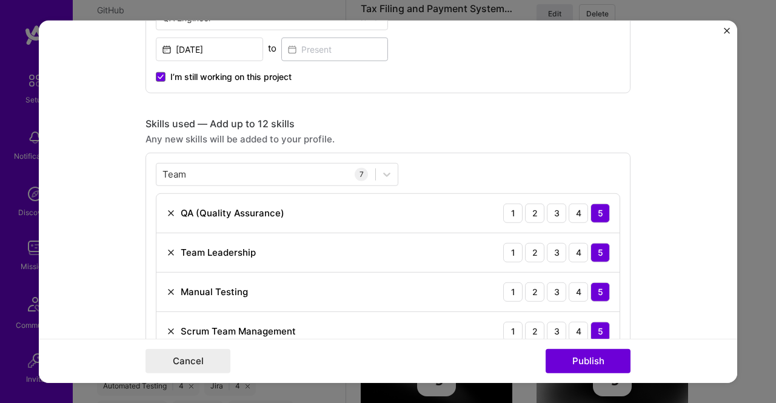
click at [549, 99] on div "Editing suggested project This project is suggested based on your LinkedIn, res…" at bounding box center [387, 370] width 485 height 1670
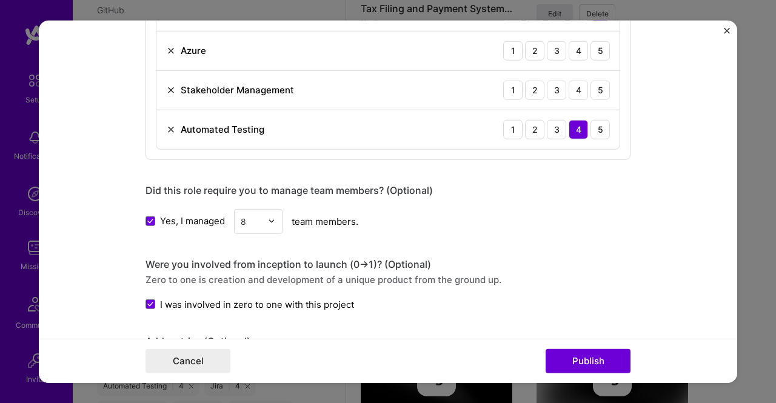
scroll to position [833, 0]
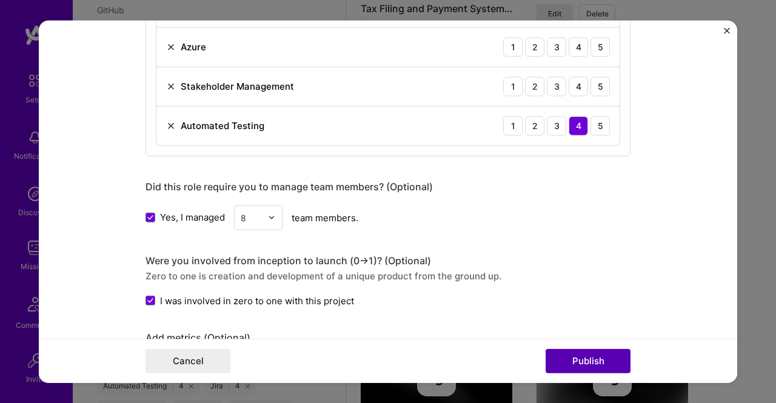
click at [584, 359] on button "Publish" at bounding box center [587, 361] width 85 height 24
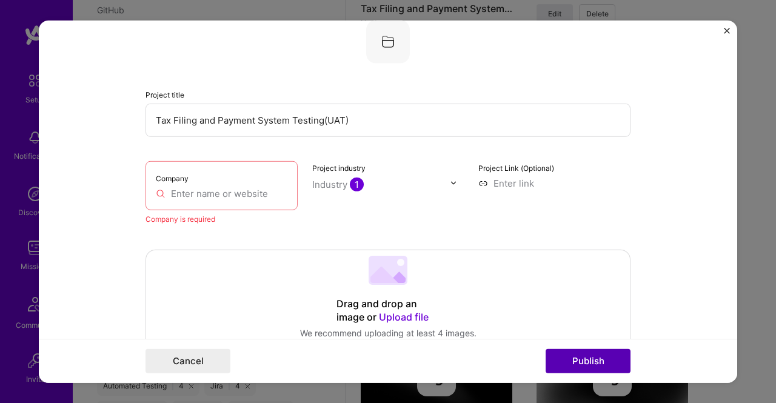
scroll to position [79, 0]
click at [171, 190] on input "text" at bounding box center [222, 193] width 132 height 13
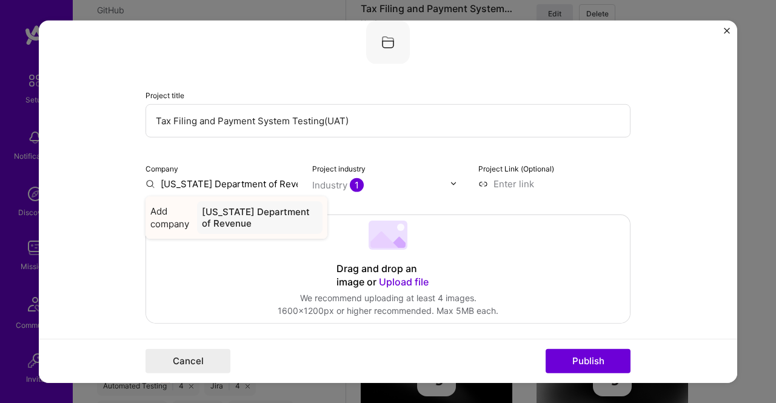
type input "Florida Department of Revenue"
click at [222, 216] on div "Florida Department of Revenue" at bounding box center [259, 217] width 125 height 33
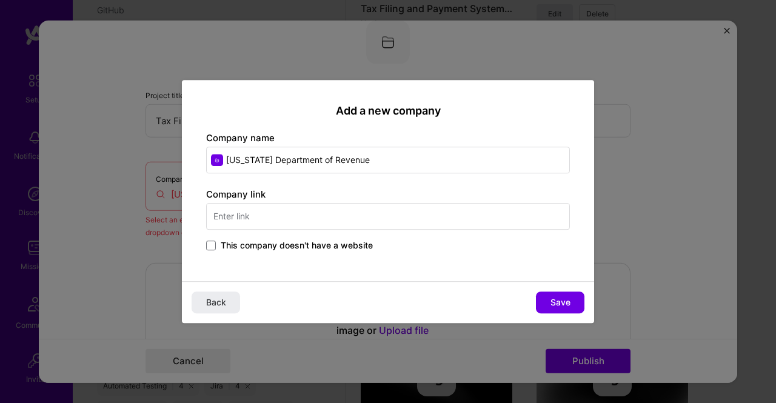
click at [244, 218] on div "Company link This company doesn't have a website" at bounding box center [388, 220] width 364 height 65
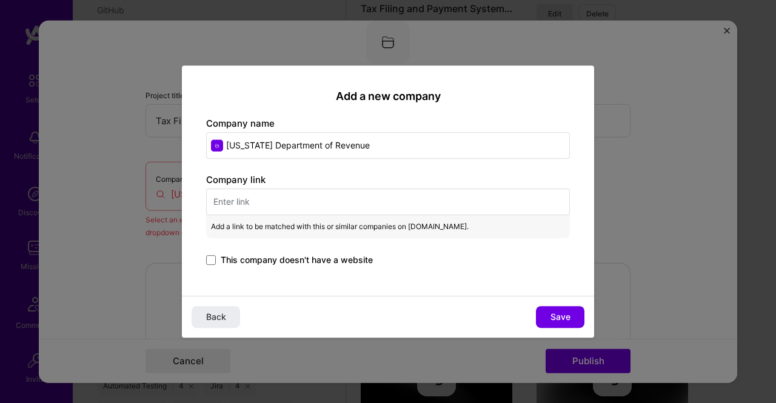
click at [279, 198] on input "text" at bounding box center [388, 201] width 364 height 27
paste input "https://floridarevenue.com/Pages/default.aspx"
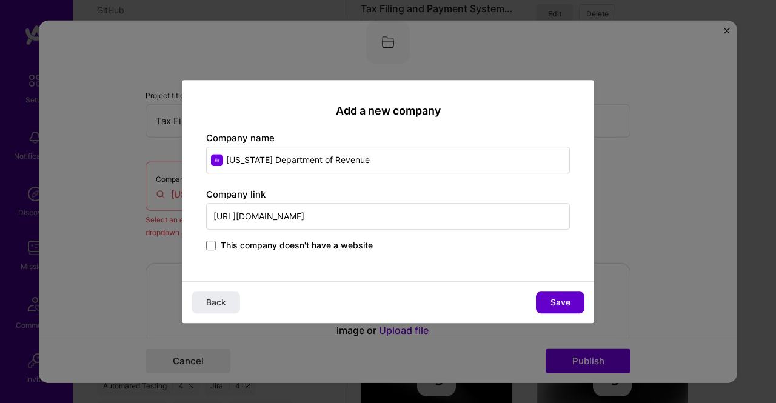
type input "https://floridarevenue.com/Pages/default.aspx"
click at [571, 304] on button "Save" at bounding box center [560, 303] width 48 height 22
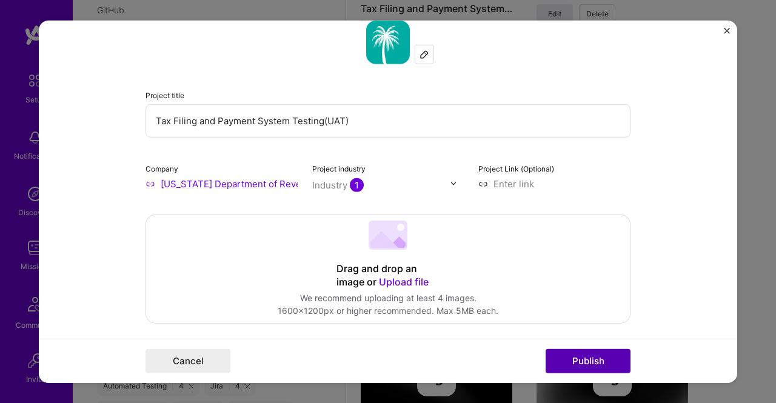
click at [577, 365] on button "Publish" at bounding box center [587, 361] width 85 height 24
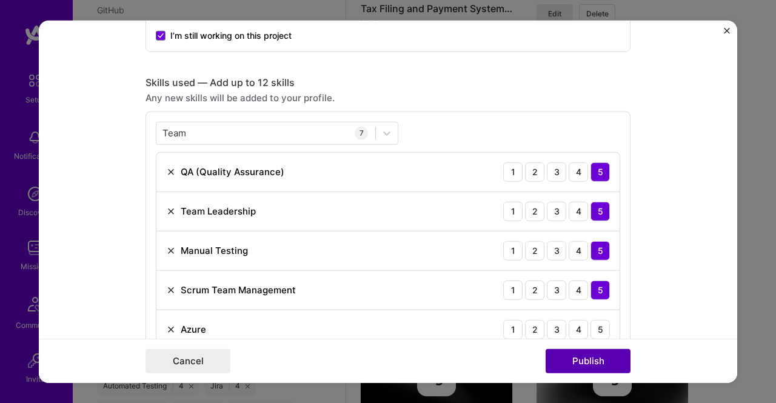
scroll to position [605, 0]
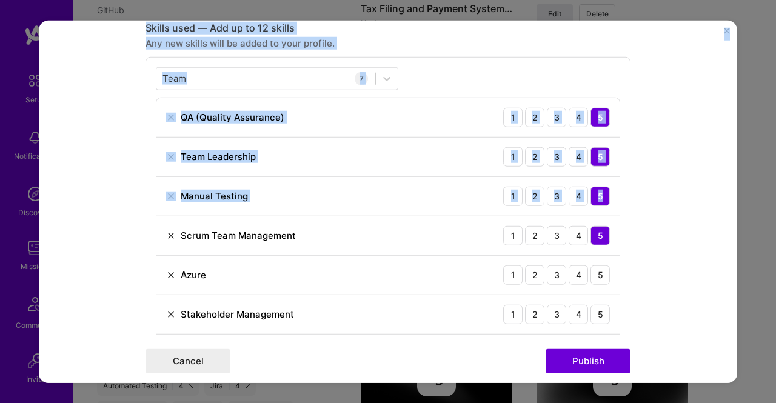
drag, startPoint x: 738, startPoint y: 184, endPoint x: 733, endPoint y: 211, distance: 27.6
click at [733, 211] on div "Editing suggested project This project is suggested based on your LinkedIn, res…" at bounding box center [388, 201] width 776 height 403
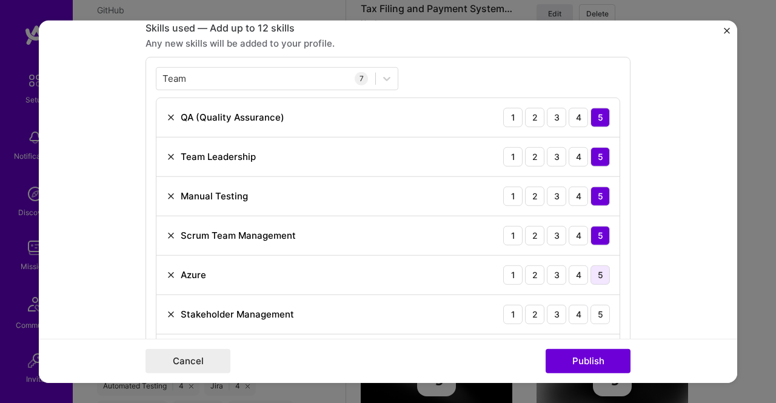
click at [592, 275] on div "5" at bounding box center [599, 274] width 19 height 19
click at [572, 313] on div "4" at bounding box center [578, 313] width 19 height 19
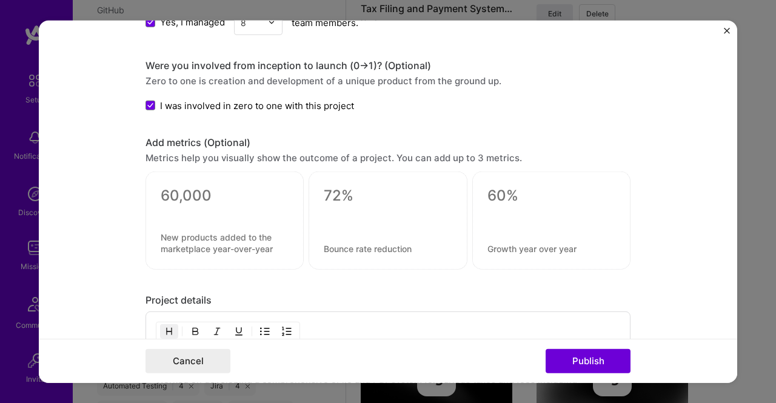
scroll to position [1042, 0]
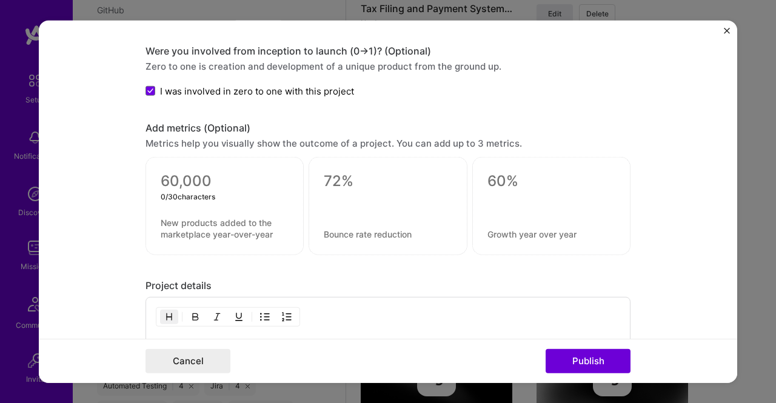
click at [197, 172] on textarea at bounding box center [225, 181] width 128 height 18
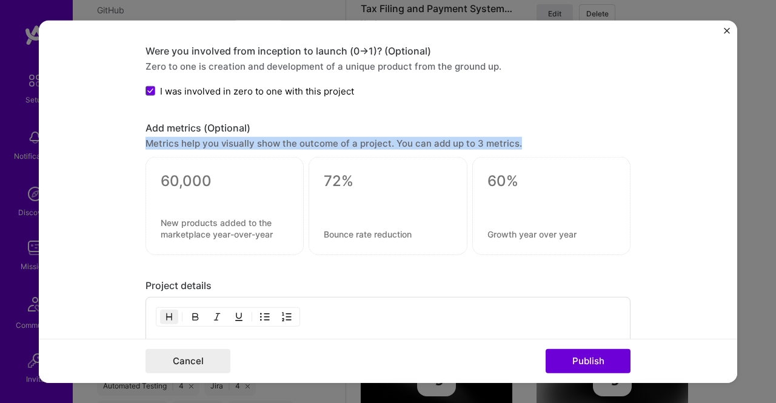
drag, startPoint x: 142, startPoint y: 136, endPoint x: 510, endPoint y: 138, distance: 367.9
click at [510, 138] on div "Metrics help you visually show the outcome of a project. You can add up to 3 me…" at bounding box center [387, 143] width 485 height 13
copy div "Metrics help you visually show the outcome of a project. You can add up to 3 me…"
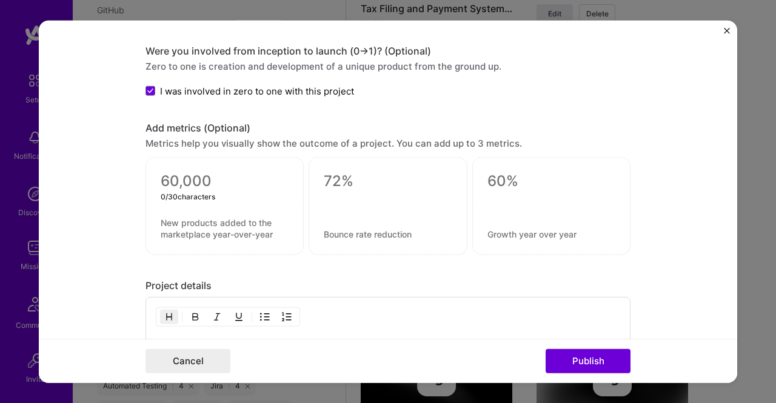
click at [192, 174] on textarea at bounding box center [225, 181] width 128 height 18
paste textarea
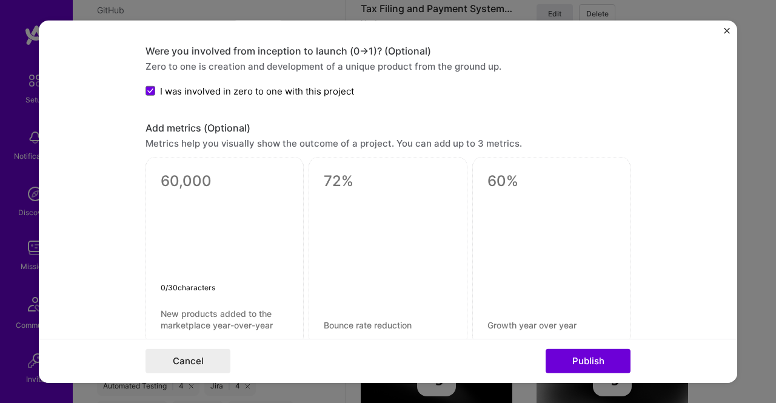
click at [192, 184] on textarea at bounding box center [225, 226] width 128 height 109
click at [223, 208] on textarea at bounding box center [225, 226] width 128 height 109
paste textarea "Improved test coverage by 35%, ensuring full validation across all business pro…"
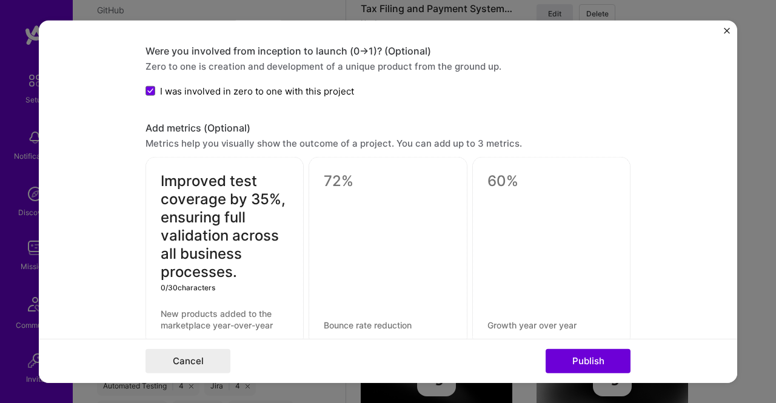
scroll to position [1209, 0]
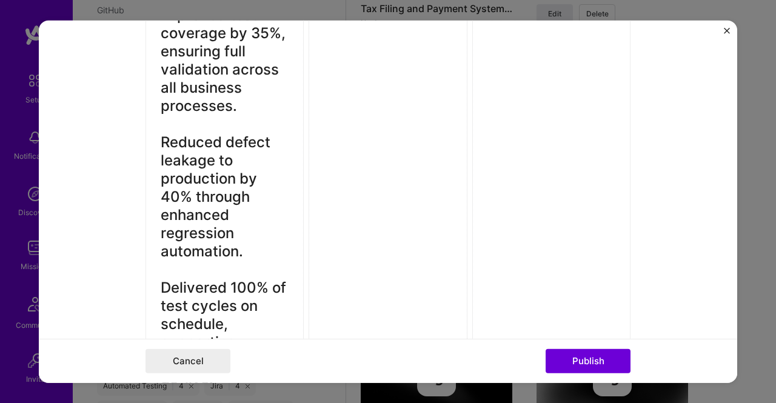
type textarea "Improved test coverage by 35%, ensuring full validation across all business pro…"
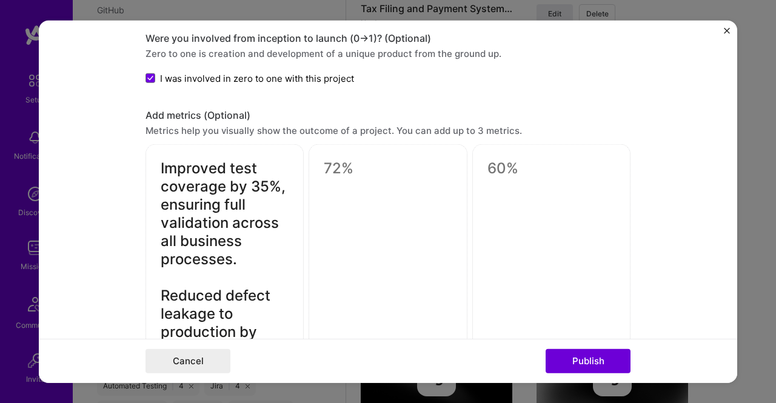
scroll to position [1073, 0]
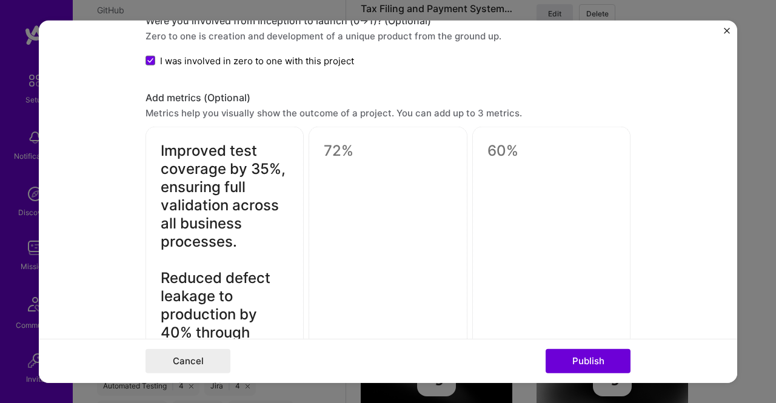
click at [358, 164] on div at bounding box center [388, 358] width 158 height 462
click at [339, 155] on textarea at bounding box center [388, 151] width 128 height 18
paste textarea "Coordinated over 5,000 test cases across multiple Workday modules (HCM, Payroll…"
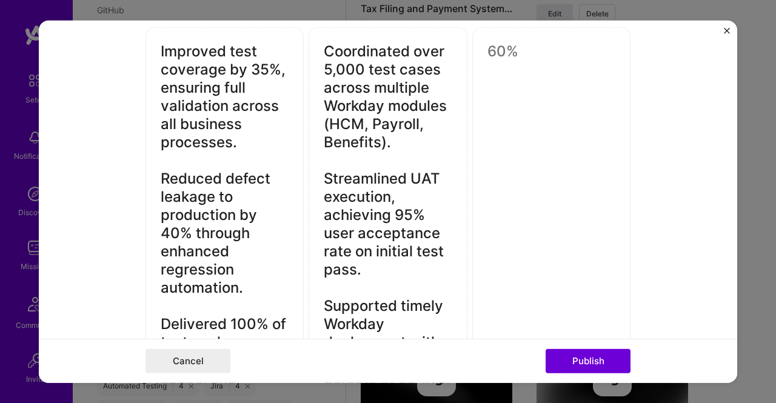
type textarea "Coordinated over 5,000 test cases across multiple Workday modules (HCM, Payroll…"
click at [543, 102] on div at bounding box center [551, 258] width 158 height 462
click at [534, 68] on div at bounding box center [551, 258] width 158 height 462
click at [528, 114] on div at bounding box center [551, 258] width 158 height 462
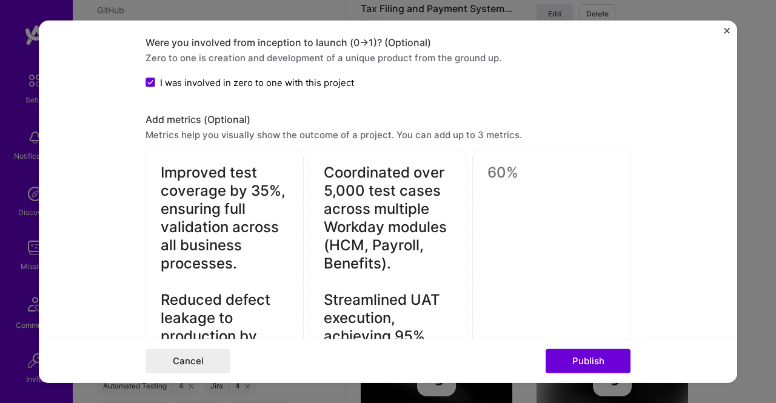
scroll to position [1044, 0]
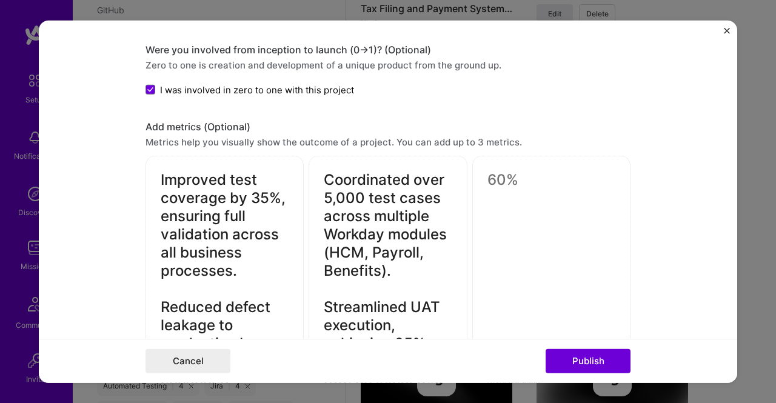
click at [514, 175] on textarea at bounding box center [551, 180] width 128 height 18
paste textarea "Led a cross-functional testing team of 10+ QA analysts, improving collaboration…"
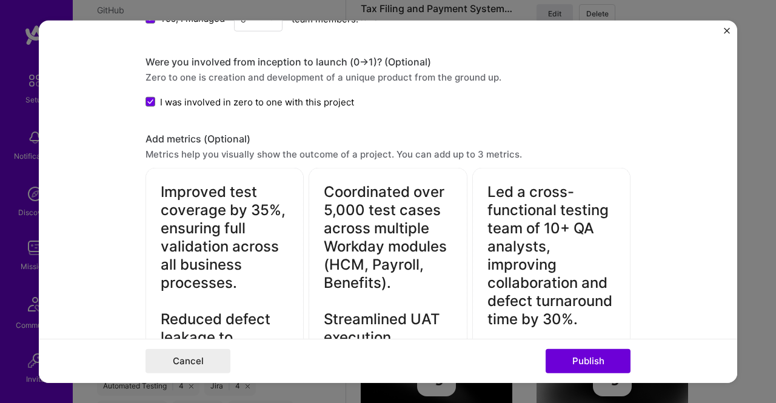
scroll to position [1019, 0]
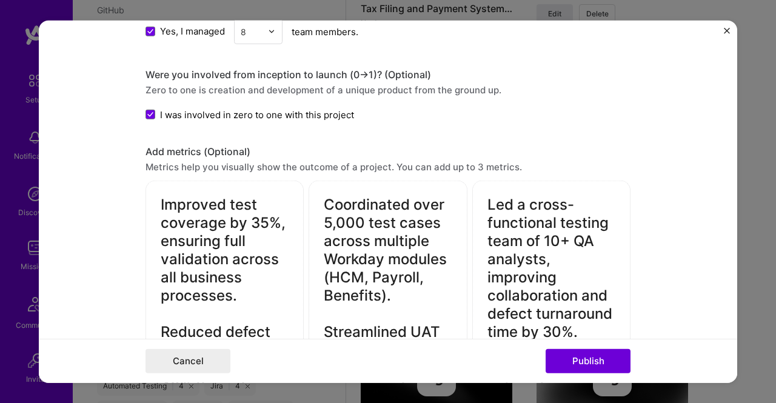
drag, startPoint x: 542, startPoint y: 233, endPoint x: 564, endPoint y: 241, distance: 23.4
click at [564, 241] on textarea "Led a cross-functional testing team of 10+ QA analysts, improving collaboration…" at bounding box center [551, 405] width 128 height 418
type textarea "Led a cross-functional testing team of 8 QA analysts, improving collaboration a…"
click at [582, 361] on button "Publish" at bounding box center [587, 361] width 85 height 24
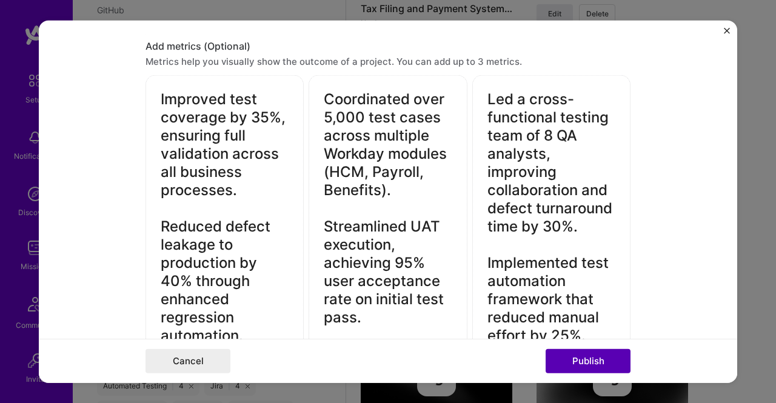
scroll to position [1140, 0]
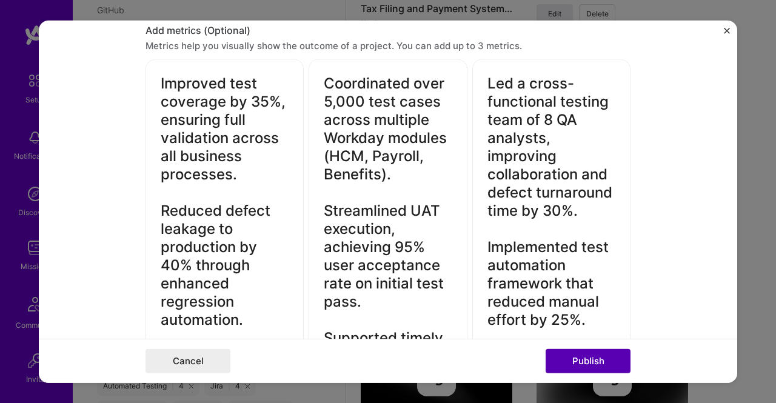
click at [582, 361] on button "Publish" at bounding box center [587, 361] width 85 height 24
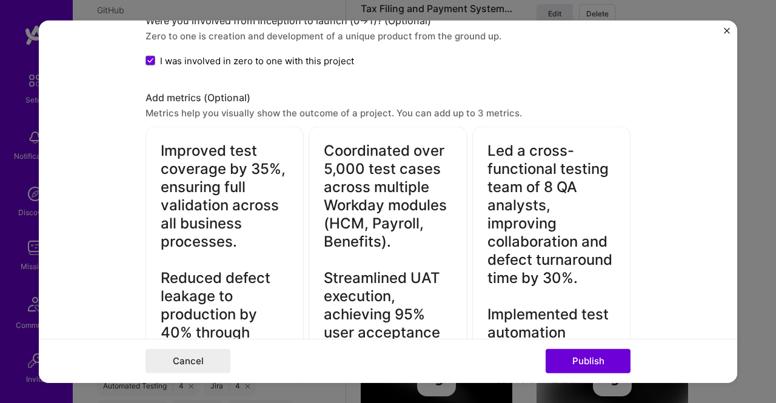
scroll to position [1068, 0]
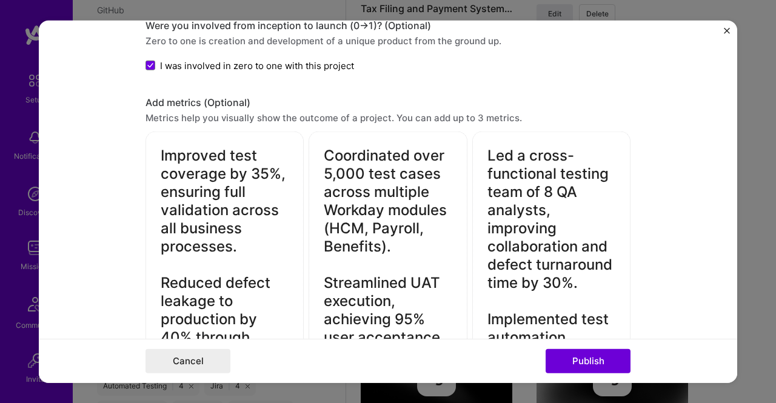
drag, startPoint x: 157, startPoint y: 187, endPoint x: 252, endPoint y: 250, distance: 113.8
click at [252, 250] on textarea "Improved test coverage by 35%, ensuring full validation across all business pro…" at bounding box center [225, 338] width 128 height 382
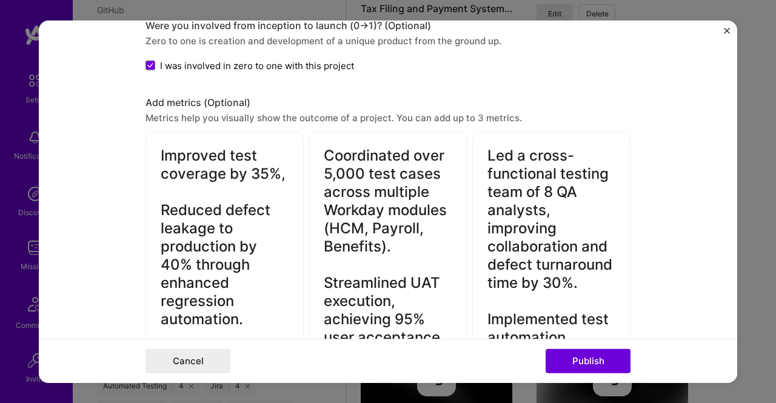
click at [242, 315] on textarea "Improved test coverage by 35%, Reduced defect leakage to production by 40% thro…" at bounding box center [225, 301] width 128 height 309
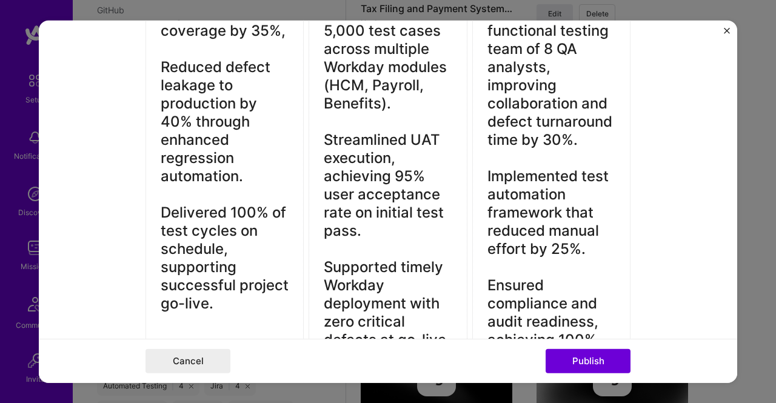
scroll to position [1252, 0]
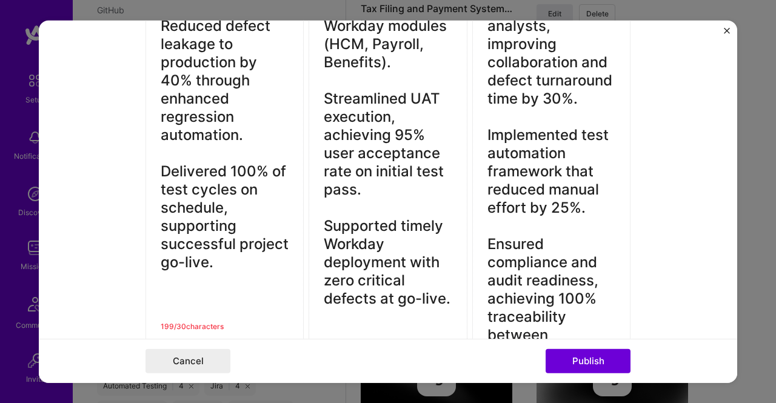
drag, startPoint x: 158, startPoint y: 220, endPoint x: 221, endPoint y: 265, distance: 78.2
click at [221, 265] on textarea "Improved test coverage by 35%, Reduced defect leakage to production by 40% thro…" at bounding box center [225, 116] width 128 height 309
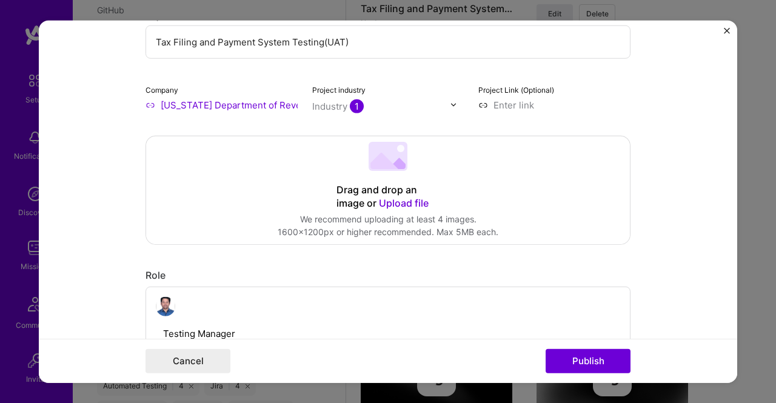
scroll to position [0, 0]
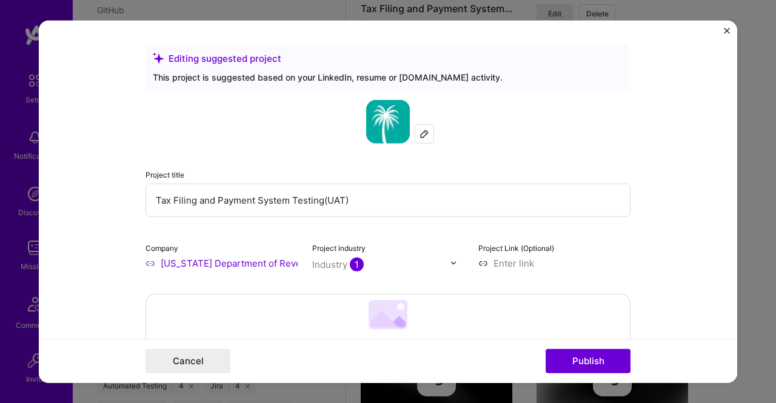
drag, startPoint x: 229, startPoint y: 201, endPoint x: 161, endPoint y: 241, distance: 78.8
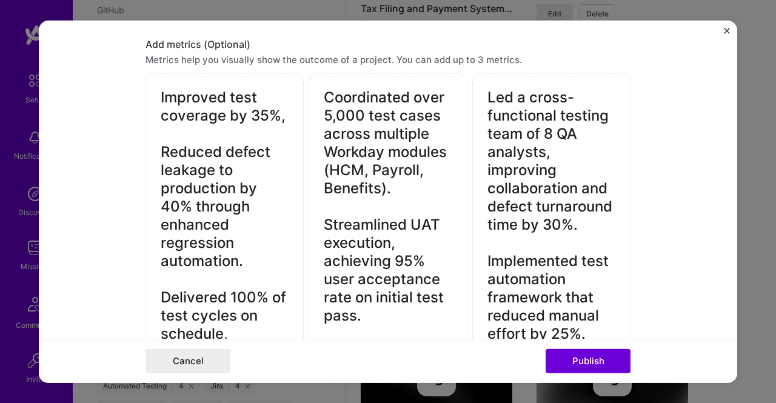
scroll to position [1144, 0]
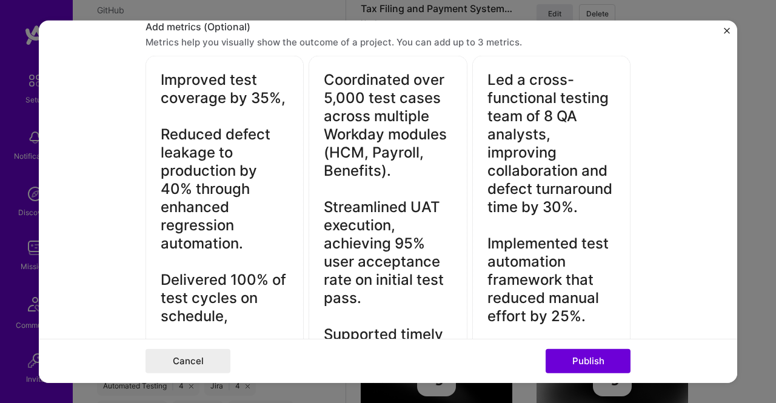
type textarea "I"
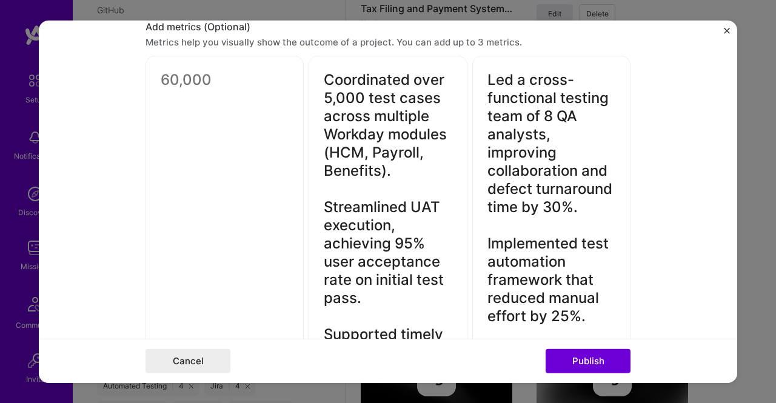
click at [391, 224] on textarea "Coordinated over 5,000 test cases across multiple Workday modules (HCM, Payroll…" at bounding box center [388, 243] width 128 height 345
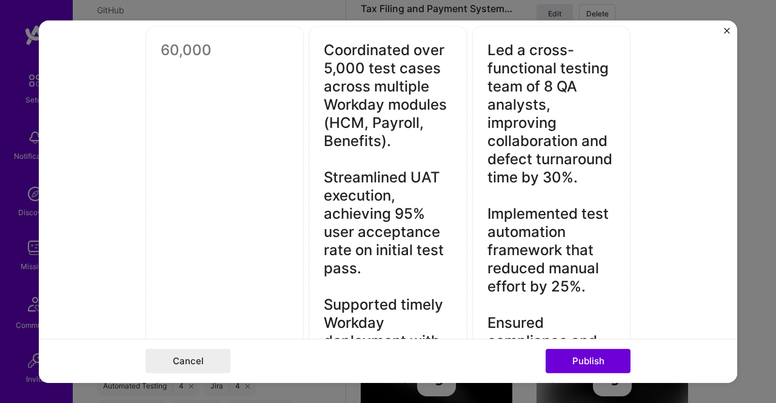
drag, startPoint x: 322, startPoint y: 70, endPoint x: 490, endPoint y: 381, distance: 352.5
click at [490, 381] on form "Editing suggested project This project is suggested based on your LinkedIn, res…" at bounding box center [388, 201] width 698 height 363
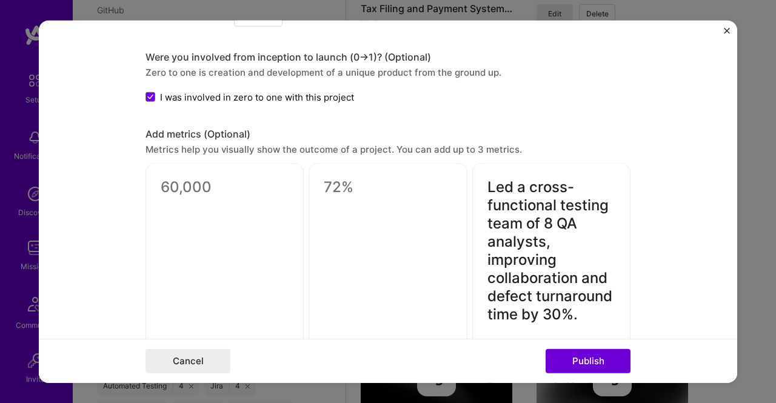
scroll to position [1003, 0]
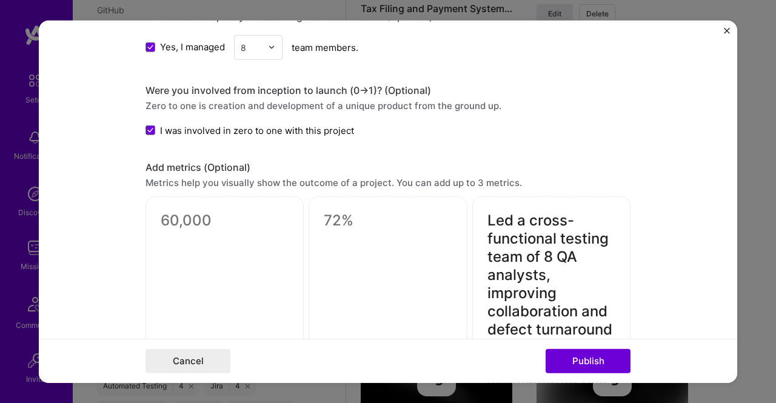
drag, startPoint x: 481, startPoint y: 215, endPoint x: 445, endPoint y: 208, distance: 36.5
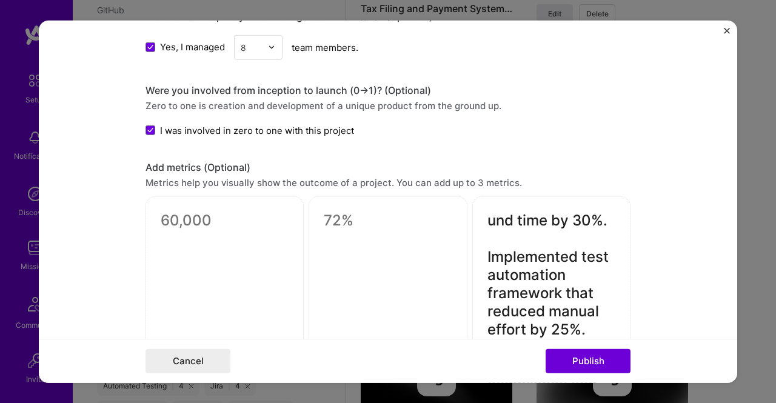
click at [445, 212] on textarea at bounding box center [388, 224] width 128 height 24
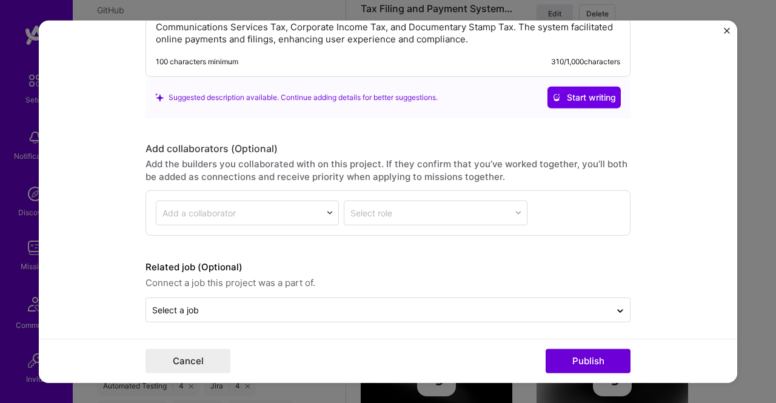
drag, startPoint x: 482, startPoint y: 214, endPoint x: 617, endPoint y: 415, distance: 241.6
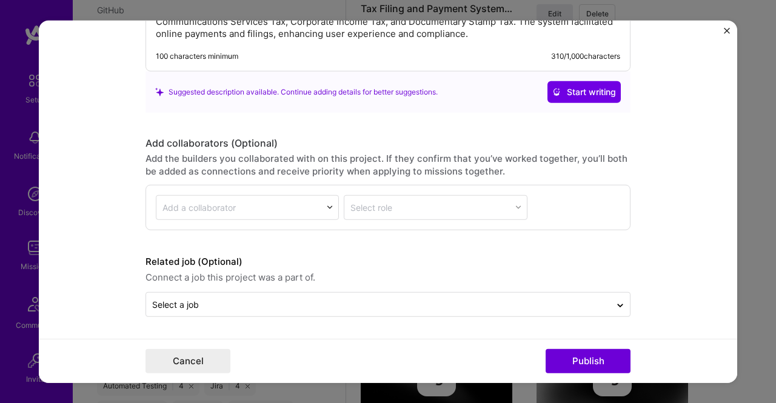
scroll to position [1190, 0]
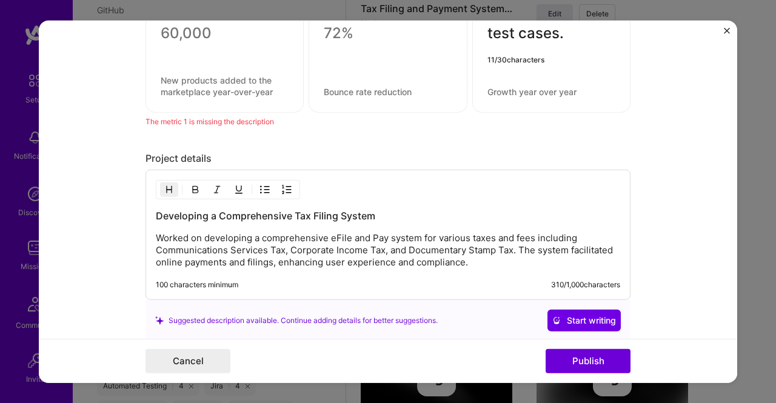
type textarea "test cases."
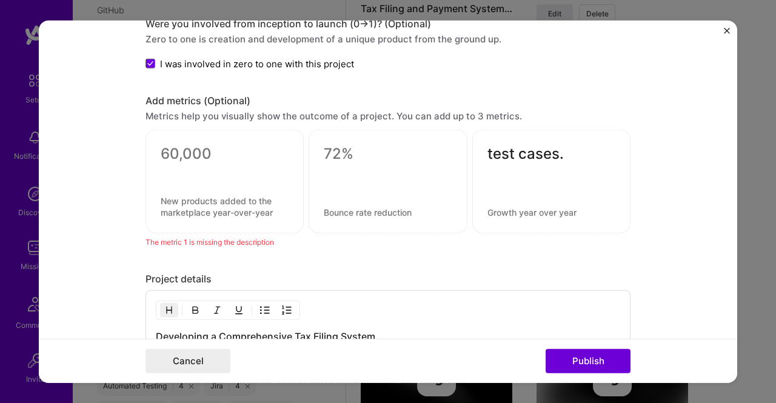
scroll to position [1045, 0]
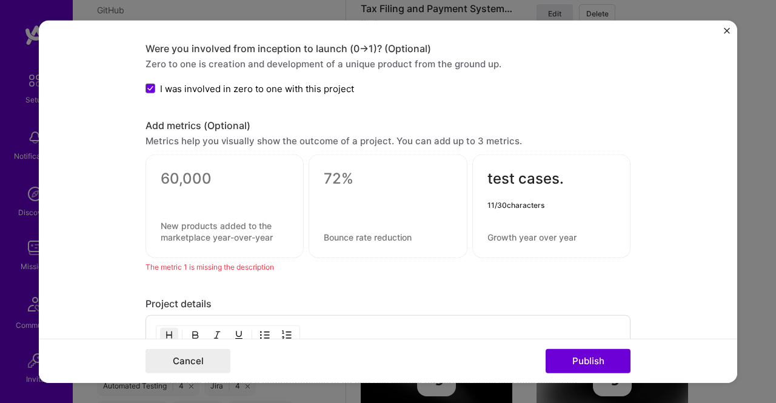
drag, startPoint x: 558, startPoint y: 172, endPoint x: 469, endPoint y: 173, distance: 88.5
click at [472, 173] on div "test cases. 11 / 30 characters" at bounding box center [551, 207] width 158 height 104
click at [207, 181] on textarea at bounding box center [225, 182] width 128 height 24
paste textarea "Test coverage +35% ✅ Defects ↓40% ✅ 100% on-time cycles"
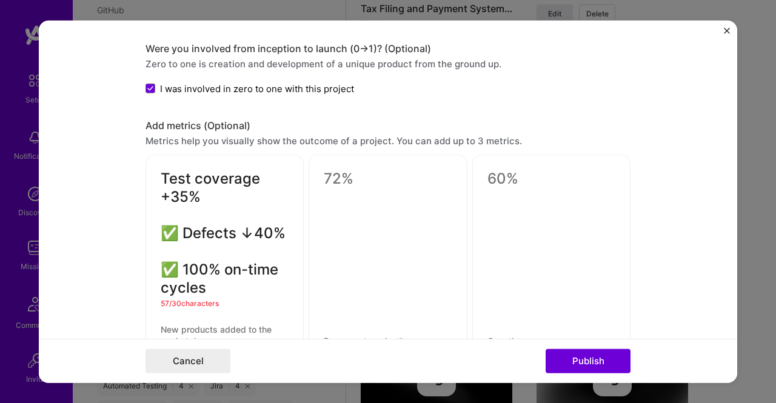
click at [184, 235] on textarea "Test coverage +35% ✅ Defects ↓40% ✅ 100% on-time cycles" at bounding box center [225, 233] width 128 height 127
click at [202, 191] on textarea "Test coverage +35% Defects ↓40% 100% on-time cycles" at bounding box center [225, 233] width 128 height 127
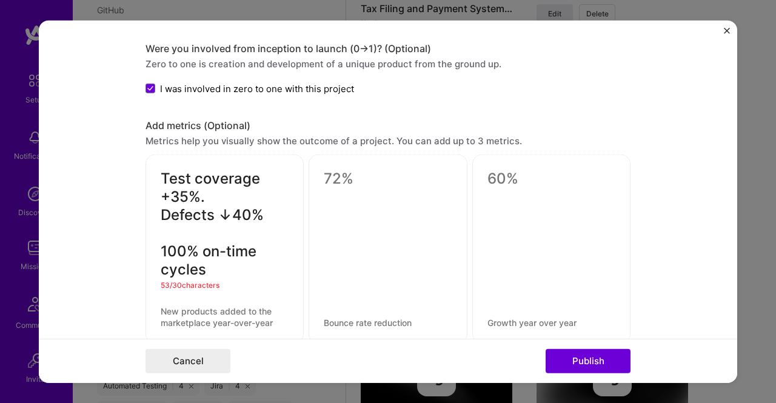
click at [261, 208] on textarea "Test coverage +35%. Defects ↓40% 100% on-time cycles" at bounding box center [225, 224] width 128 height 109
click at [225, 210] on textarea "Test coverage +35%. Defects ↓40%. 100% on-time cycles" at bounding box center [225, 224] width 128 height 109
click at [168, 192] on textarea "Test coverage +35%. Defects 40%. 100% on-time cycles" at bounding box center [225, 224] width 128 height 109
type textarea "Test coverage +35%. Defects 40%. 100% on-time cycles"
click at [413, 178] on textarea at bounding box center [388, 182] width 128 height 24
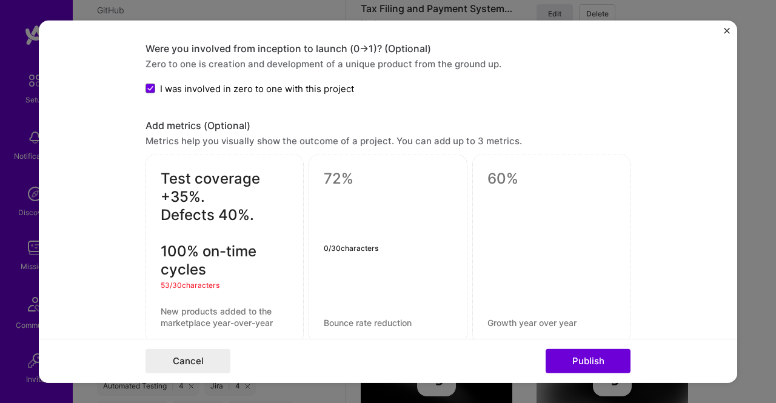
paste textarea "5K test cases done ✅ UAT pass 95% ✅ 0 critical defects"
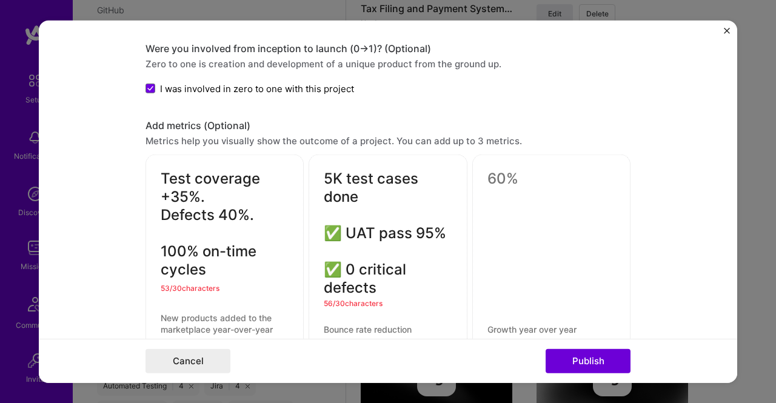
click at [345, 229] on textarea "5K test cases done ✅ UAT pass 95% ✅ 0 critical defects" at bounding box center [388, 233] width 128 height 127
click at [344, 261] on textarea "5K test cases done UAT pass 95% ✅ 0 critical defects" at bounding box center [388, 233] width 128 height 127
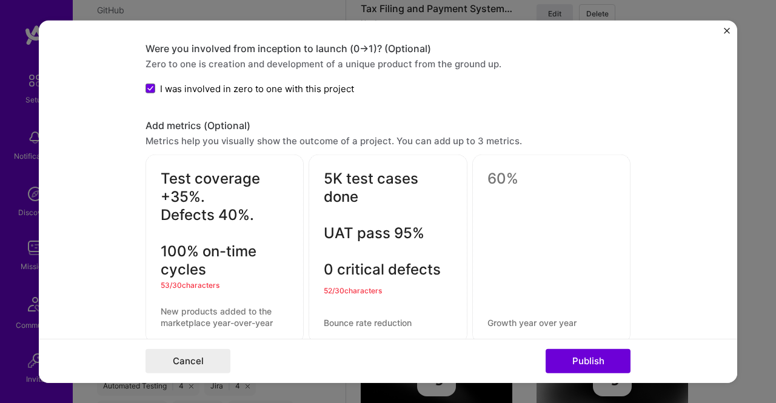
click at [365, 187] on textarea "5K test cases done UAT pass 95% 0 critical defects" at bounding box center [388, 224] width 128 height 109
drag, startPoint x: 319, startPoint y: 228, endPoint x: 441, endPoint y: 317, distance: 151.4
click at [441, 317] on div "5K test cases done UAT pass 95% 0 critical defects 52 / 30 characters" at bounding box center [388, 249] width 158 height 189
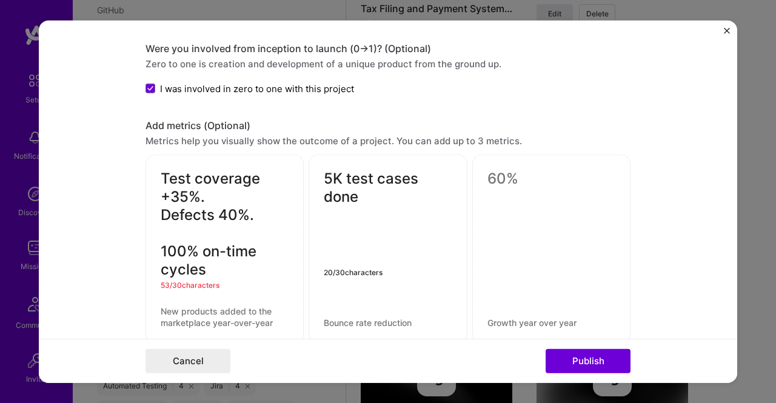
paste textarea "UAT pass 95%"
click at [363, 187] on textarea "5K test cases done UAT pass 95%" at bounding box center [388, 206] width 128 height 73
type textarea "5K test cases done UAT pass 95%"
click at [210, 265] on textarea "Test coverage +35%. Defects 40%. 100% on-time cycles" at bounding box center [225, 224] width 128 height 109
click at [253, 211] on textarea "Test coverage +35%. Defects 40%. 100% on-time cycles" at bounding box center [225, 224] width 128 height 109
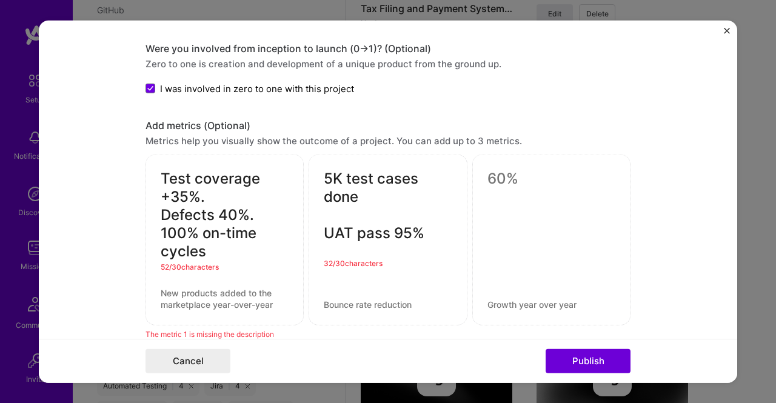
drag, startPoint x: 208, startPoint y: 185, endPoint x: 157, endPoint y: 164, distance: 55.5
click at [157, 164] on div "Test coverage +35%. Defects 40%. 100% on-time cycles 52 / 30 characters" at bounding box center [224, 240] width 158 height 171
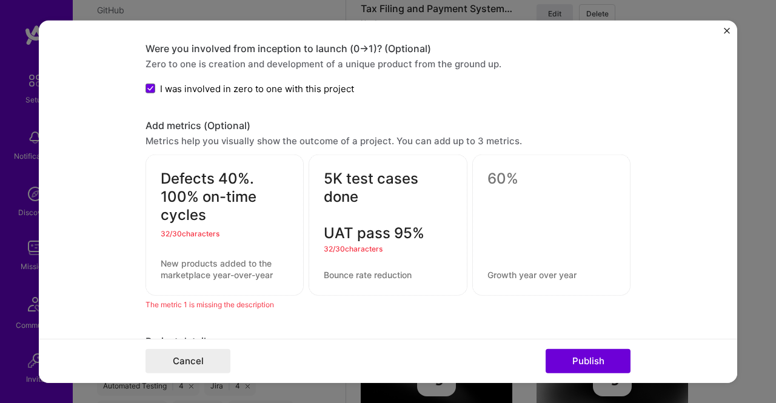
click at [205, 214] on textarea "Defects 40%. 100% on-time cycles" at bounding box center [225, 197] width 128 height 55
paste textarea "UAT pass 95%"
drag, startPoint x: 221, startPoint y: 213, endPoint x: 188, endPoint y: 211, distance: 32.8
click at [188, 211] on textarea "Defects 40%. 100% on-time. UAT pass 95%" at bounding box center [225, 197] width 128 height 55
drag, startPoint x: 226, startPoint y: 213, endPoint x: 156, endPoint y: 210, distance: 69.7
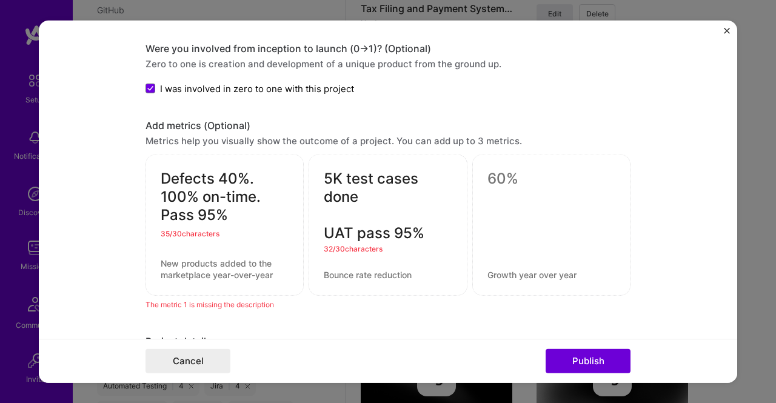
click at [161, 210] on textarea "Defects 40%. 100% on-time. Pass 95%" at bounding box center [225, 197] width 128 height 55
type textarea "Defects 40%. 100% on-time."
drag, startPoint x: 520, startPoint y: 178, endPoint x: 485, endPoint y: 173, distance: 35.6
click at [487, 173] on textarea at bounding box center [551, 182] width 128 height 24
paste textarea "Pass 95%"
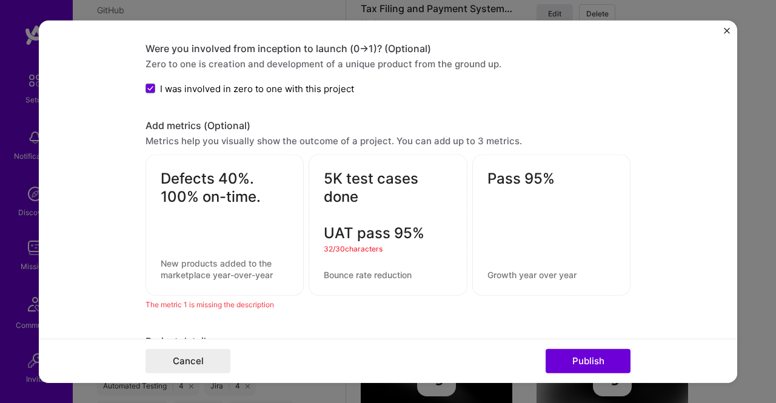
click at [427, 227] on textarea "5K test cases done UAT pass 95%" at bounding box center [388, 206] width 128 height 73
drag, startPoint x: 427, startPoint y: 227, endPoint x: 327, endPoint y: 223, distance: 100.1
click at [327, 223] on textarea "5K test cases done UAT pass 95%" at bounding box center [388, 206] width 128 height 73
click at [556, 174] on textarea "Pass 95%" at bounding box center [551, 182] width 128 height 24
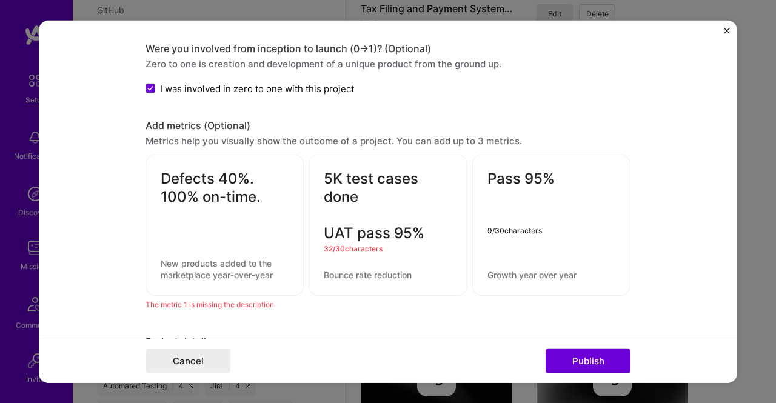
paste textarea "Team +10 QA analysts ✅ Manual effort ↓25% ✅ 100% traceability"
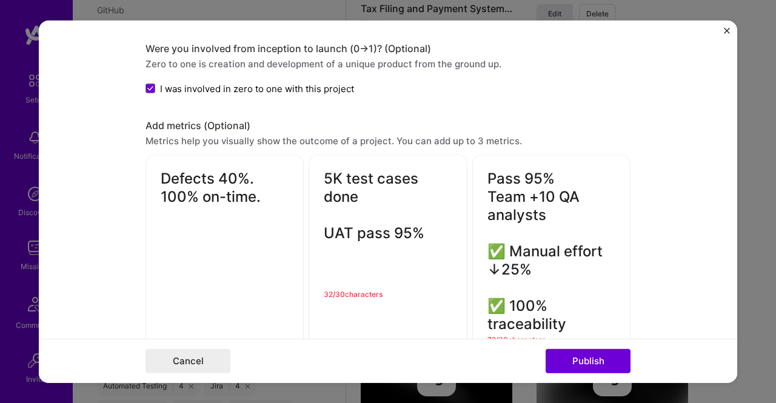
click at [549, 213] on textarea "Pass 95% Team +10 QA analysts ✅ Manual effort ↓25% ✅ 100% traceability" at bounding box center [551, 252] width 128 height 164
drag, startPoint x: 535, startPoint y: 273, endPoint x: 509, endPoint y: 252, distance: 34.1
click at [509, 252] on textarea "Pass 95% Team +10 QA analysts ✅ Manual effort ↓25% ✅ 100% traceability" at bounding box center [551, 252] width 128 height 164
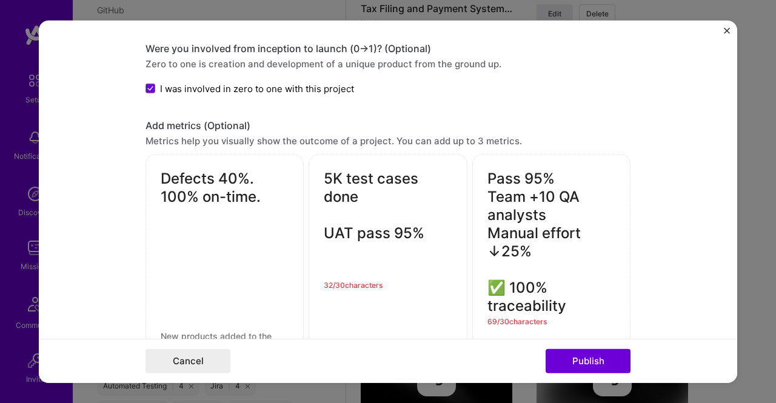
click at [498, 243] on textarea "Pass 95% Team +10 QA analysts Manual effort ↓25% ✅ 100% traceability" at bounding box center [551, 242] width 128 height 145
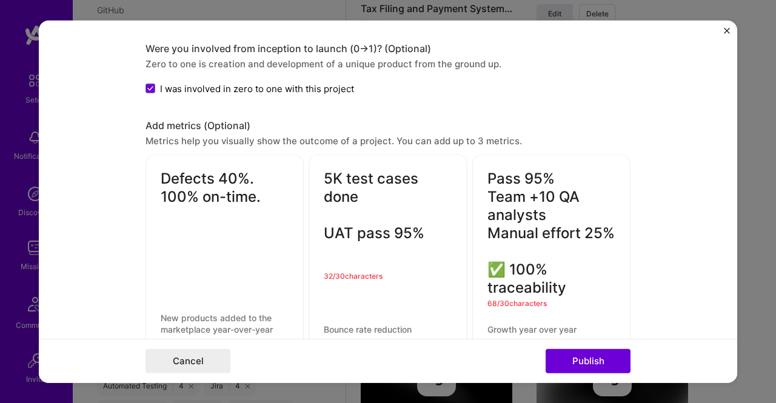
drag, startPoint x: 507, startPoint y: 272, endPoint x: 428, endPoint y: 261, distance: 80.2
click at [428, 261] on div "Defects 40%. 100% on-time. 5K test cases done UAT pass 95% 32 / 30 characters P…" at bounding box center [387, 253] width 485 height 196
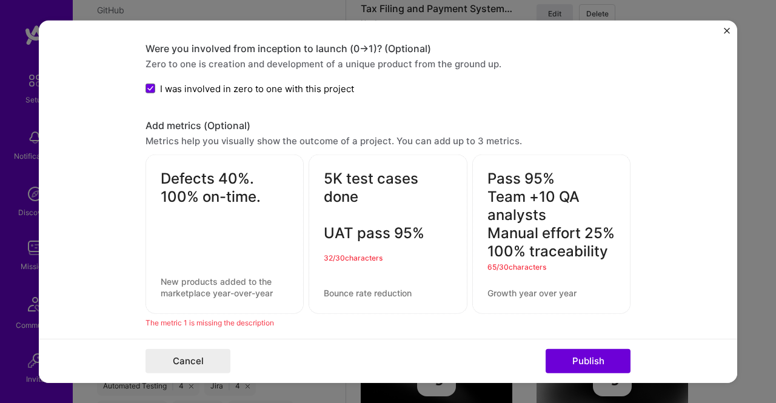
type textarea "Pass 95% Team +10 QA analysts Manual effort 25% 100% traceability"
drag, startPoint x: 265, startPoint y: 200, endPoint x: 106, endPoint y: 170, distance: 162.1
click at [106, 170] on form "Editing suggested project This project is suggested based on your LinkedIn, res…" at bounding box center [388, 201] width 698 height 363
paste textarea "Coverage +35%, Defects ↓40%"
type textarea "Coverage +35%, Defects ↓40%"
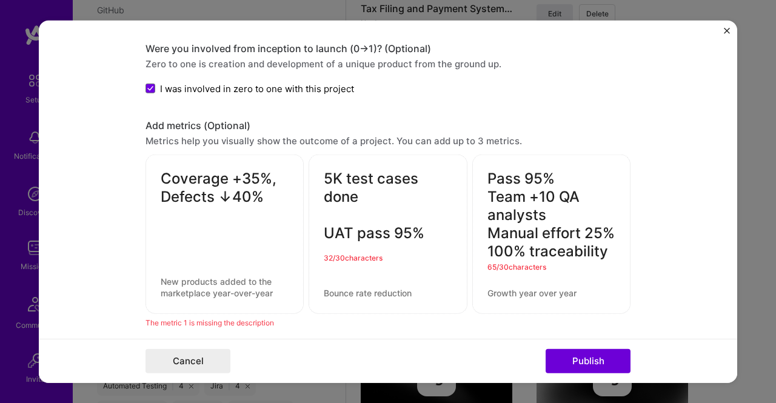
drag, startPoint x: 429, startPoint y: 231, endPoint x: 313, endPoint y: 153, distance: 139.4
click at [313, 155] on div "5K test cases done UAT pass 95% 32 / 30 characters" at bounding box center [388, 234] width 158 height 159
paste textarea "s, UAT"
type textarea "5K tests, UAT 95%"
drag, startPoint x: 562, startPoint y: 259, endPoint x: 478, endPoint y: 173, distance: 121.3
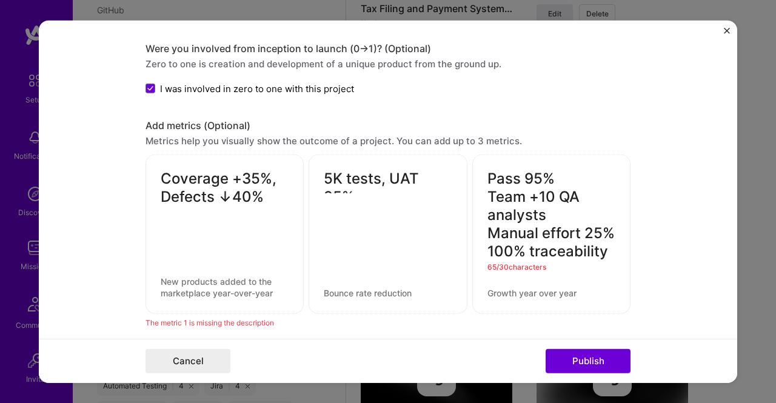
click at [478, 173] on div "Pass 95% Team +10 QA analysts Manual effort 25% 100% traceability 65 / 30 chara…" at bounding box center [551, 234] width 158 height 159
click at [557, 232] on textarea "Pass 95% Team +10 QA analysts Manual effort 25% 100% traceability" at bounding box center [551, 215] width 128 height 91
drag, startPoint x: 604, startPoint y: 249, endPoint x: 458, endPoint y: 174, distance: 163.7
click at [458, 174] on div "Coverage +35%, Defects ↓40% 5K tests, UAT 95% Pass 95% Team +10 QA analysts Man…" at bounding box center [387, 234] width 485 height 159
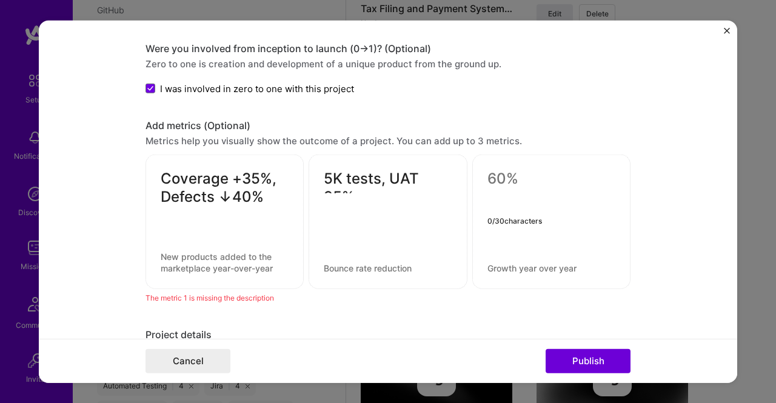
paste textarea "0 critical defects, Team 10+"
type textarea "0 critical defects, Team 10+"
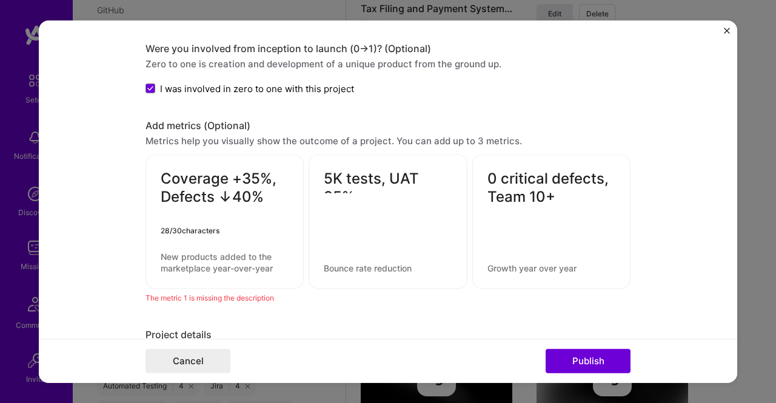
click at [273, 170] on textarea "Coverage +35%, Defects ↓40%" at bounding box center [225, 197] width 128 height 55
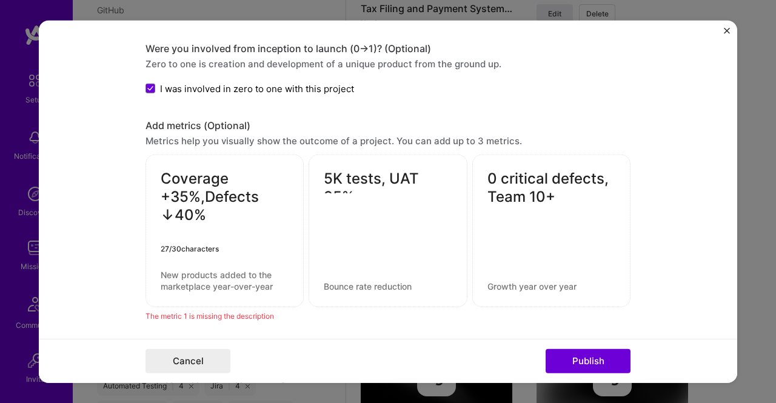
click at [171, 208] on textarea "Coverage +35%,Defects ↓40%" at bounding box center [225, 206] width 128 height 73
click at [161, 170] on textarea "Coverage +35%,Defects < 40%" at bounding box center [225, 206] width 128 height 73
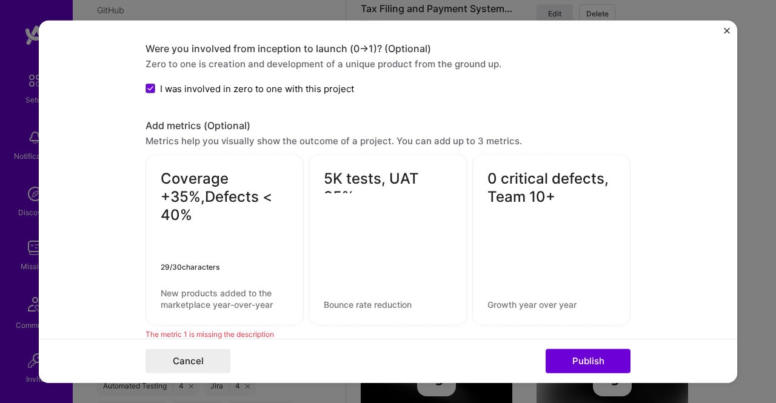
type textarea "Coverage +35%,Defects < 40%"
click at [157, 157] on div "Coverage +35%,Defects < 40%" at bounding box center [224, 240] width 158 height 171
drag, startPoint x: 187, startPoint y: 232, endPoint x: 150, endPoint y: 185, distance: 59.6
click at [150, 185] on div "Coverage +35%,Defects < 40% 29 / 30 characters" at bounding box center [224, 240] width 158 height 171
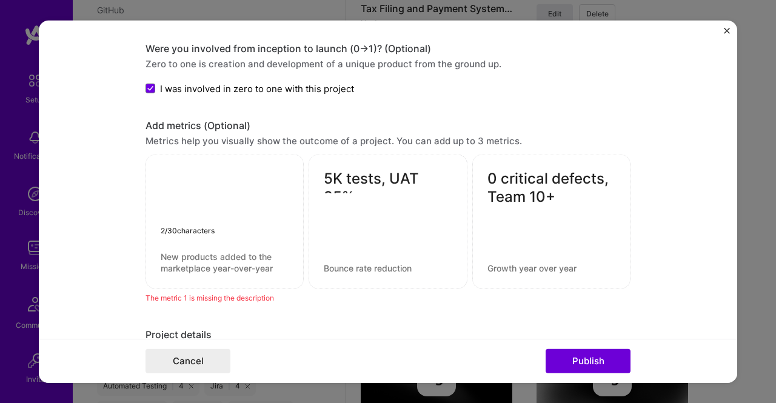
paste textarea "Coverage +35%"
click at [161, 172] on textarea "Coverage +35%" at bounding box center [225, 197] width 128 height 55
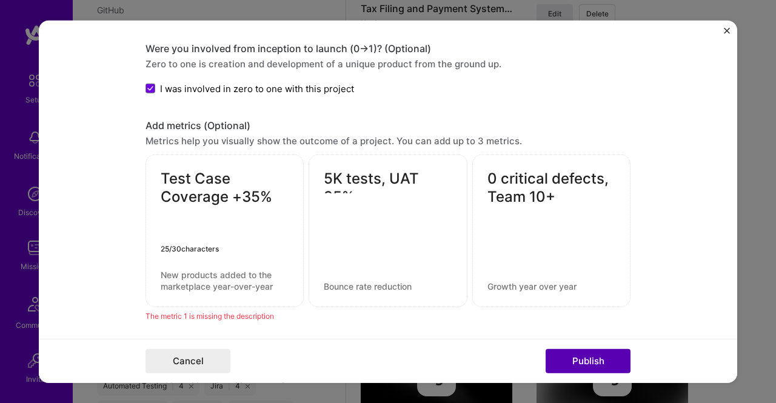
type textarea "Test Case Coverage +35%"
click at [567, 357] on button "Publish" at bounding box center [587, 361] width 85 height 24
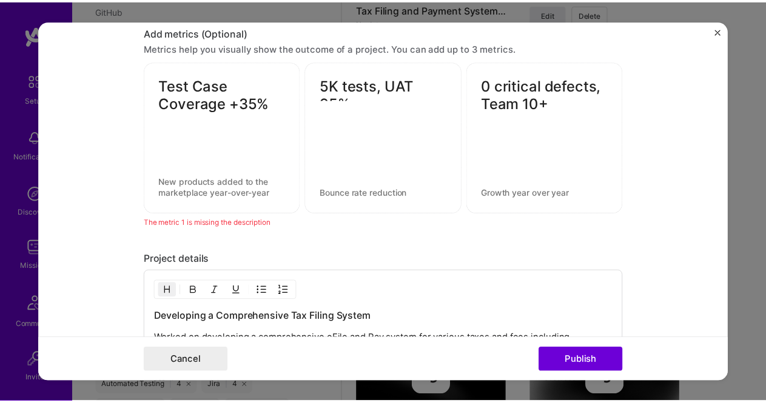
scroll to position [1140, 0]
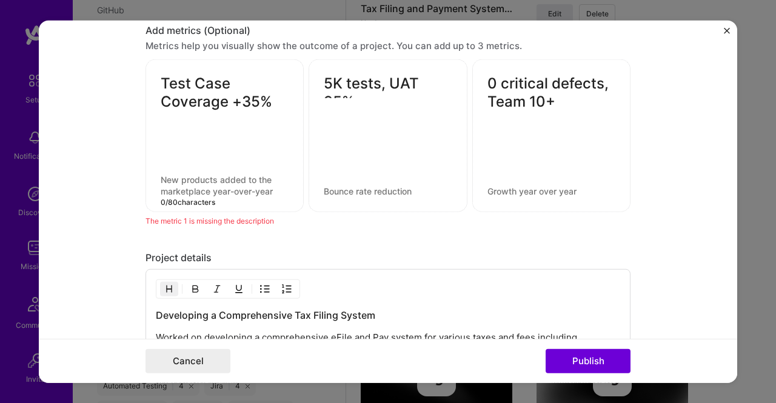
drag, startPoint x: 275, startPoint y: 190, endPoint x: 180, endPoint y: 178, distance: 95.3
click at [180, 178] on textarea at bounding box center [225, 185] width 128 height 23
drag, startPoint x: 270, startPoint y: 186, endPoint x: 158, endPoint y: 173, distance: 113.5
click at [161, 174] on textarea at bounding box center [225, 185] width 128 height 23
drag, startPoint x: 158, startPoint y: 173, endPoint x: 265, endPoint y: 180, distance: 108.1
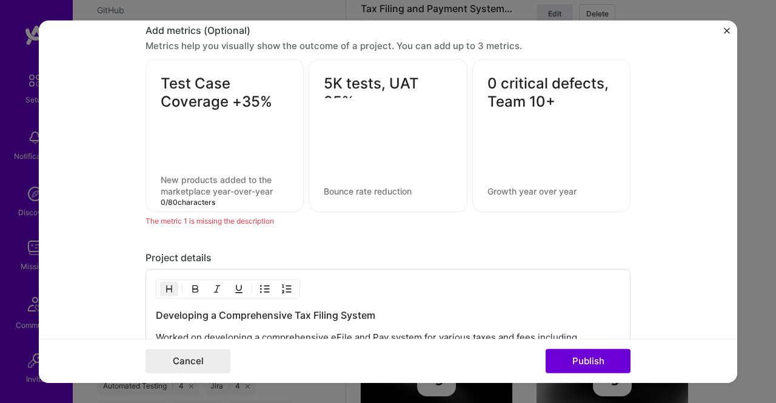
click at [265, 180] on textarea at bounding box center [225, 185] width 128 height 23
paste textarea "Coverage +35%, successfully integrated new products into the project Achieved 3…"
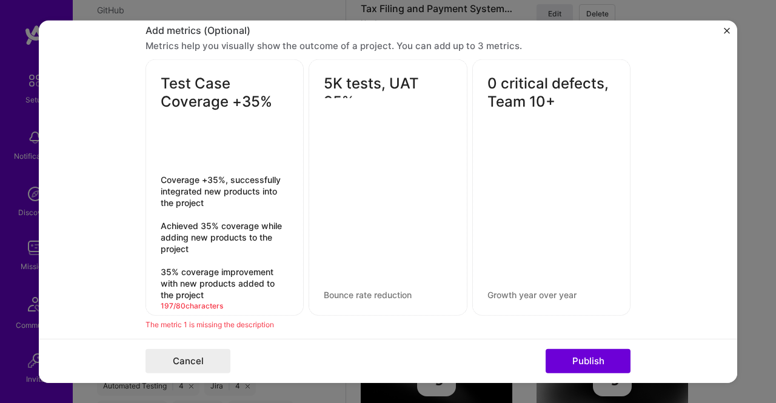
click at [208, 196] on textarea "Coverage +35%, successfully integrated new products into the project Achieved 3…" at bounding box center [225, 237] width 128 height 127
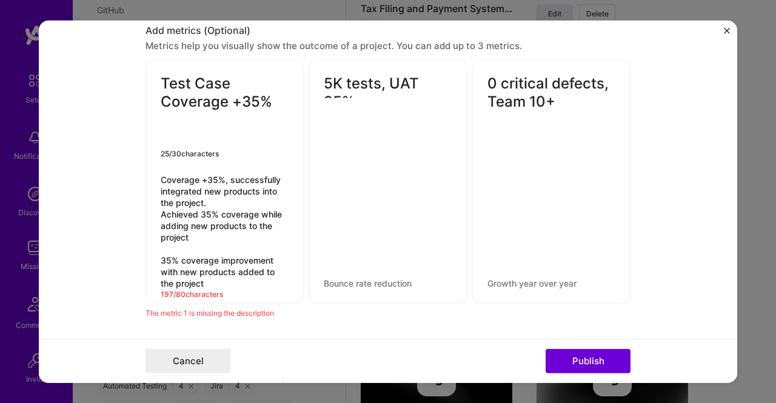
click at [169, 142] on textarea "Test Case Coverage +35%" at bounding box center [225, 111] width 128 height 73
click at [187, 232] on textarea "Coverage +35%, successfully integrated new products into the project. Achieved …" at bounding box center [225, 231] width 128 height 115
drag, startPoint x: 204, startPoint y: 278, endPoint x: 148, endPoint y: 245, distance: 64.9
click at [148, 245] on div "Test Case Coverage +35% Coverage +35%, successfully integrated new products int…" at bounding box center [224, 181] width 158 height 245
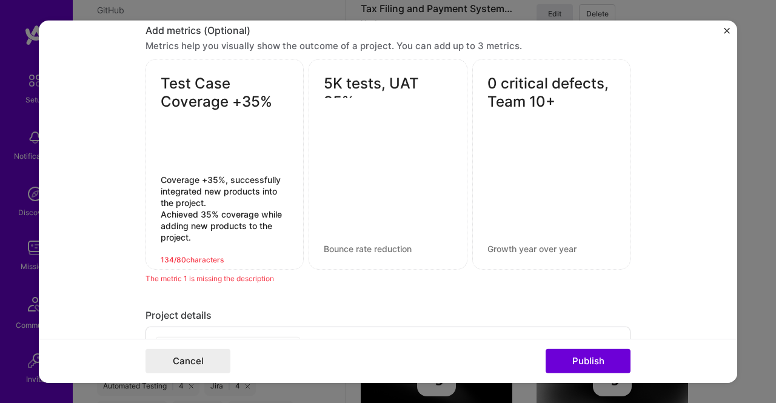
click at [197, 235] on textarea "Coverage +35%, successfully integrated new products into the project. Achieved …" at bounding box center [225, 214] width 128 height 81
drag, startPoint x: 197, startPoint y: 235, endPoint x: 135, endPoint y: 210, distance: 67.0
click at [135, 210] on form "Editing suggested project This project is suggested based on your LinkedIn, res…" at bounding box center [388, 201] width 698 height 363
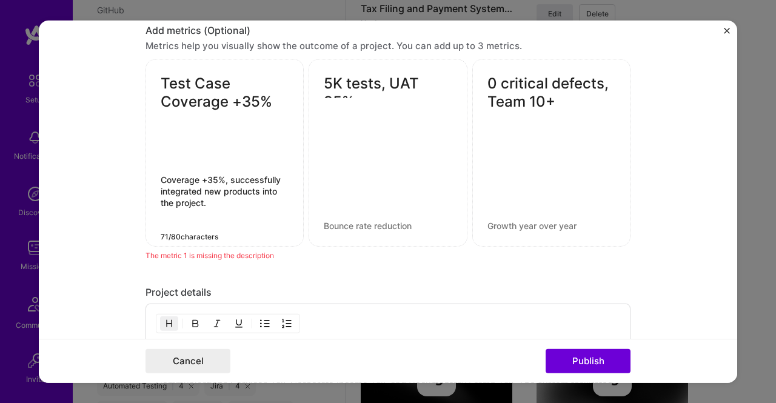
type textarea "Coverage +35%, successfully integrated new products into the project."
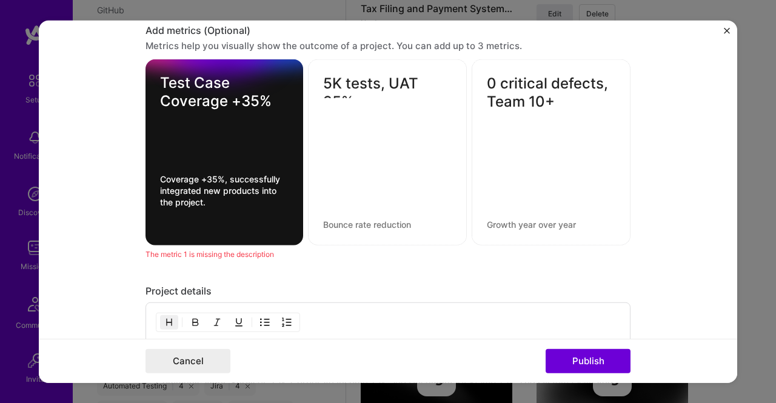
click at [398, 214] on div "5K tests, UAT 95%" at bounding box center [387, 152] width 159 height 186
drag, startPoint x: 447, startPoint y: 76, endPoint x: 320, endPoint y: 73, distance: 126.7
click at [320, 73] on div "5K tests, UAT 95%" at bounding box center [387, 152] width 159 height 186
copy textarea "5K tests, UAT 95%"
click at [356, 175] on div "5K tests, UAT 95%" at bounding box center [387, 152] width 159 height 186
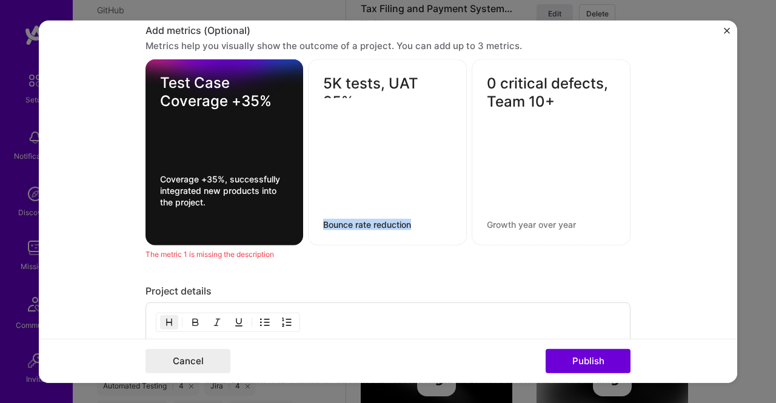
drag, startPoint x: 412, startPoint y: 228, endPoint x: 409, endPoint y: 216, distance: 12.4
click at [409, 216] on div "5K tests, UAT 95%" at bounding box center [387, 152] width 159 height 186
click at [409, 219] on textarea at bounding box center [387, 225] width 128 height 12
paste textarea "Bounce rate reduced; 5K tests executed with 95% UAT pass rate"
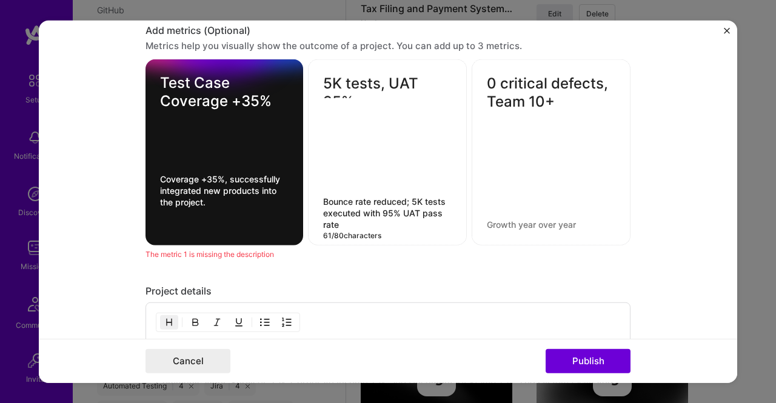
type textarea "Bounce rate reduced; 5K tests executed with 95% UAT pass rate"
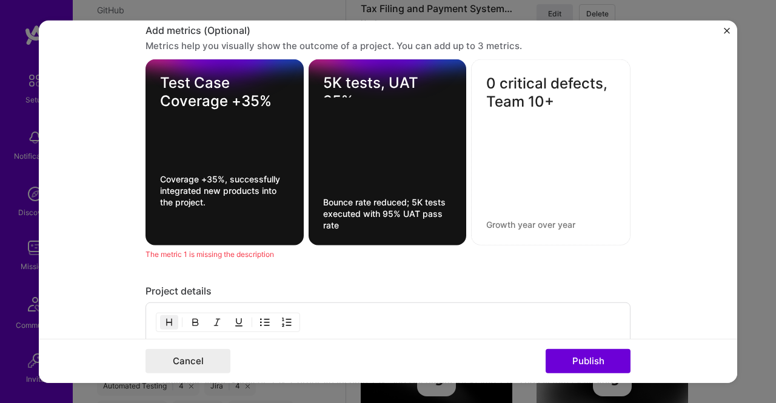
click at [484, 214] on div "0 critical defects, Team 10+" at bounding box center [550, 152] width 159 height 186
drag, startPoint x: 554, startPoint y: 98, endPoint x: 482, endPoint y: 78, distance: 74.8
click at [486, 78] on textarea "0 critical defects, Team 10+" at bounding box center [550, 93] width 129 height 36
click at [553, 179] on div "0 critical defects, Team 10+" at bounding box center [550, 152] width 159 height 186
drag, startPoint x: 553, startPoint y: 179, endPoint x: 532, endPoint y: 212, distance: 38.7
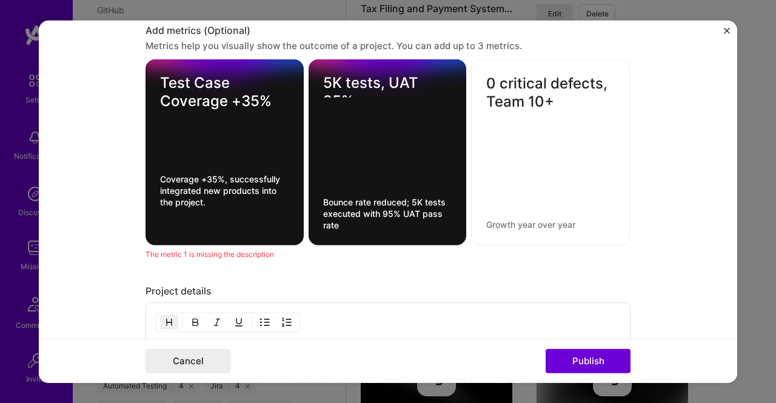
click at [532, 212] on div "0 critical defects, Team 10+" at bounding box center [550, 152] width 159 height 186
click at [533, 219] on textarea at bounding box center [550, 225] width 129 height 12
paste textarea "0 critical defects; team of 10+ achieved YoY growth"
type textarea "0 critical defects; team of 10+ achieved YoY growth"
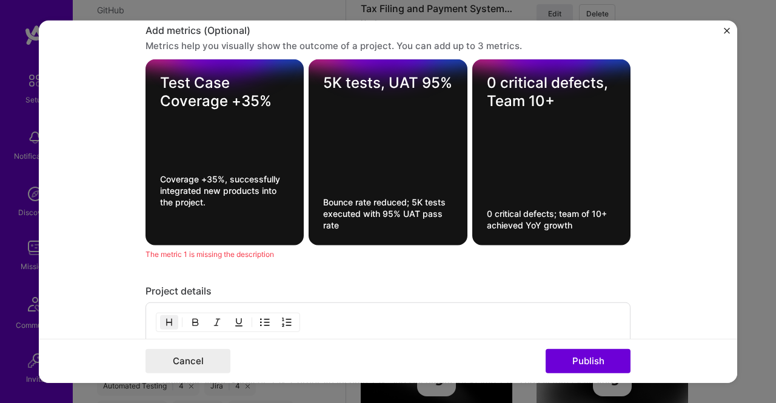
click at [611, 248] on div "The metric 1 is missing the description" at bounding box center [387, 254] width 485 height 13
click at [595, 362] on button "Publish" at bounding box center [587, 361] width 85 height 24
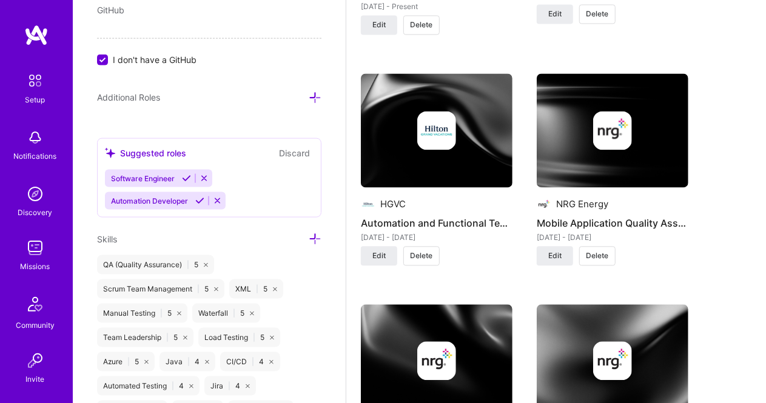
drag, startPoint x: 731, startPoint y: 260, endPoint x: 769, endPoint y: 150, distance: 116.5
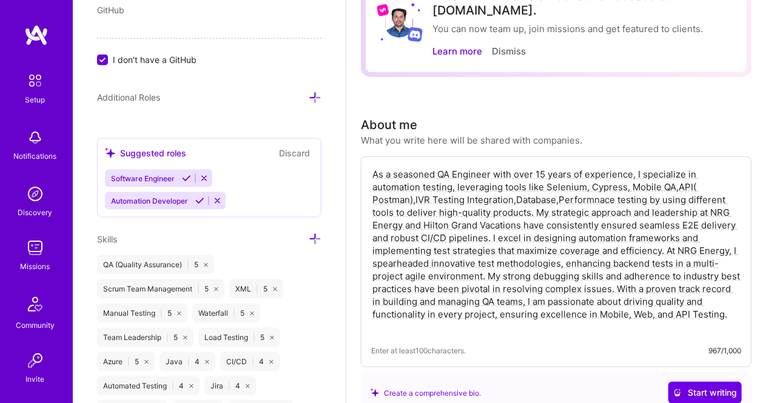
scroll to position [0, 0]
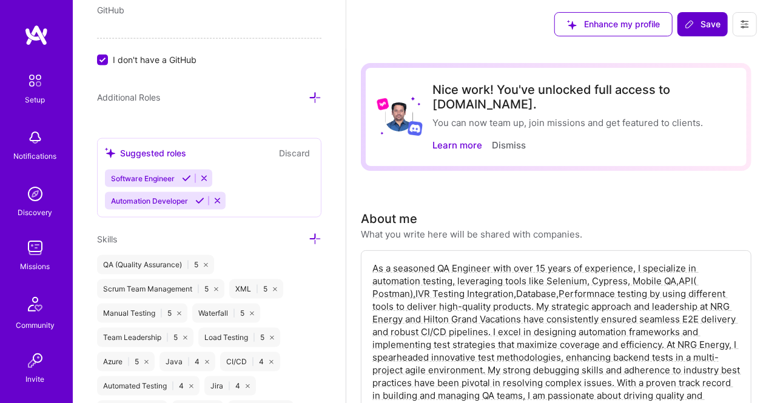
click at [699, 16] on button "Save" at bounding box center [702, 24] width 50 height 24
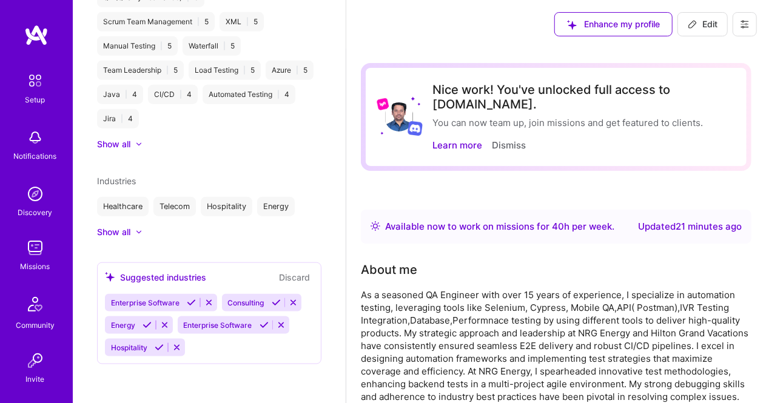
scroll to position [287, 0]
